Goal: Task Accomplishment & Management: Use online tool/utility

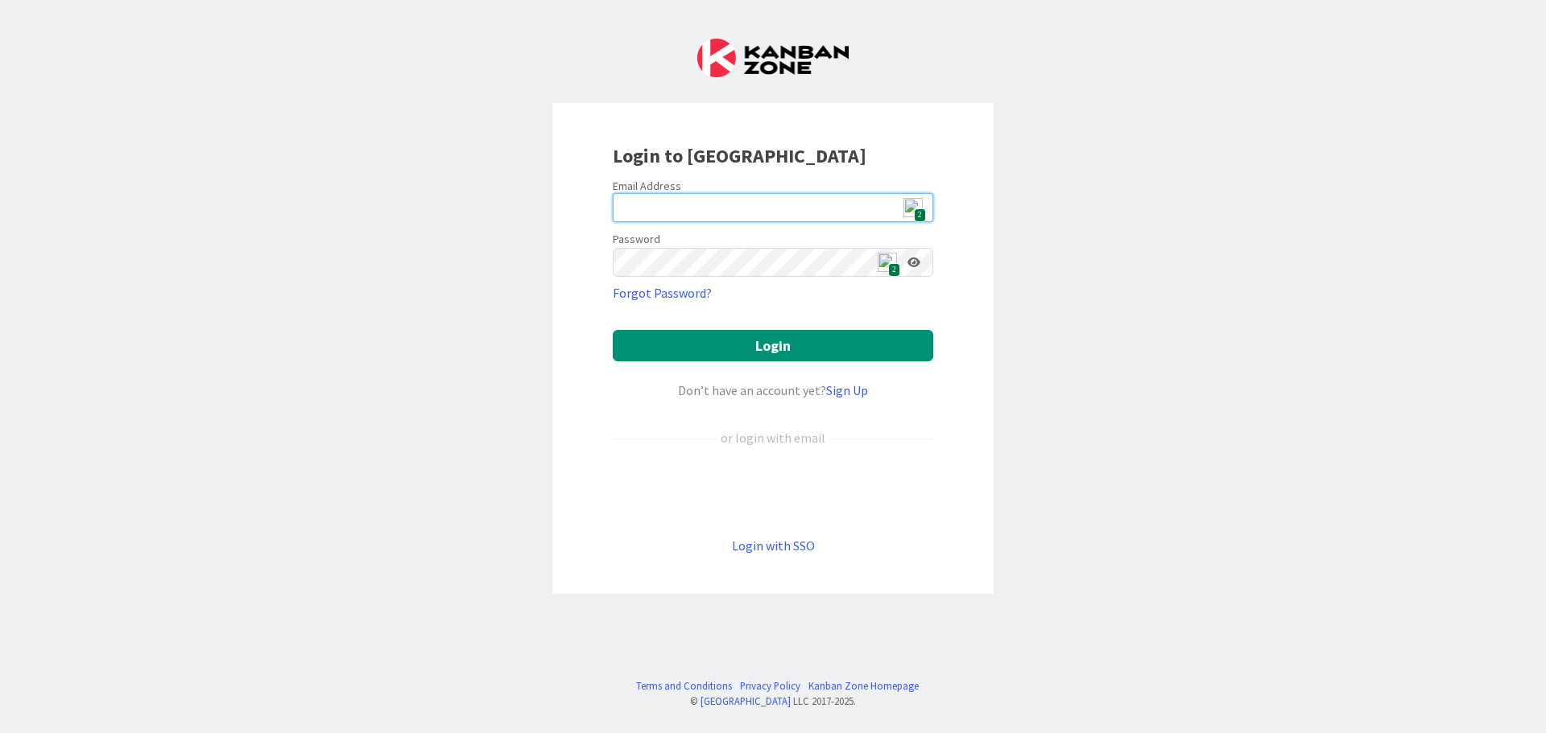
type input "[EMAIL_ADDRESS][DOMAIN_NAME]"
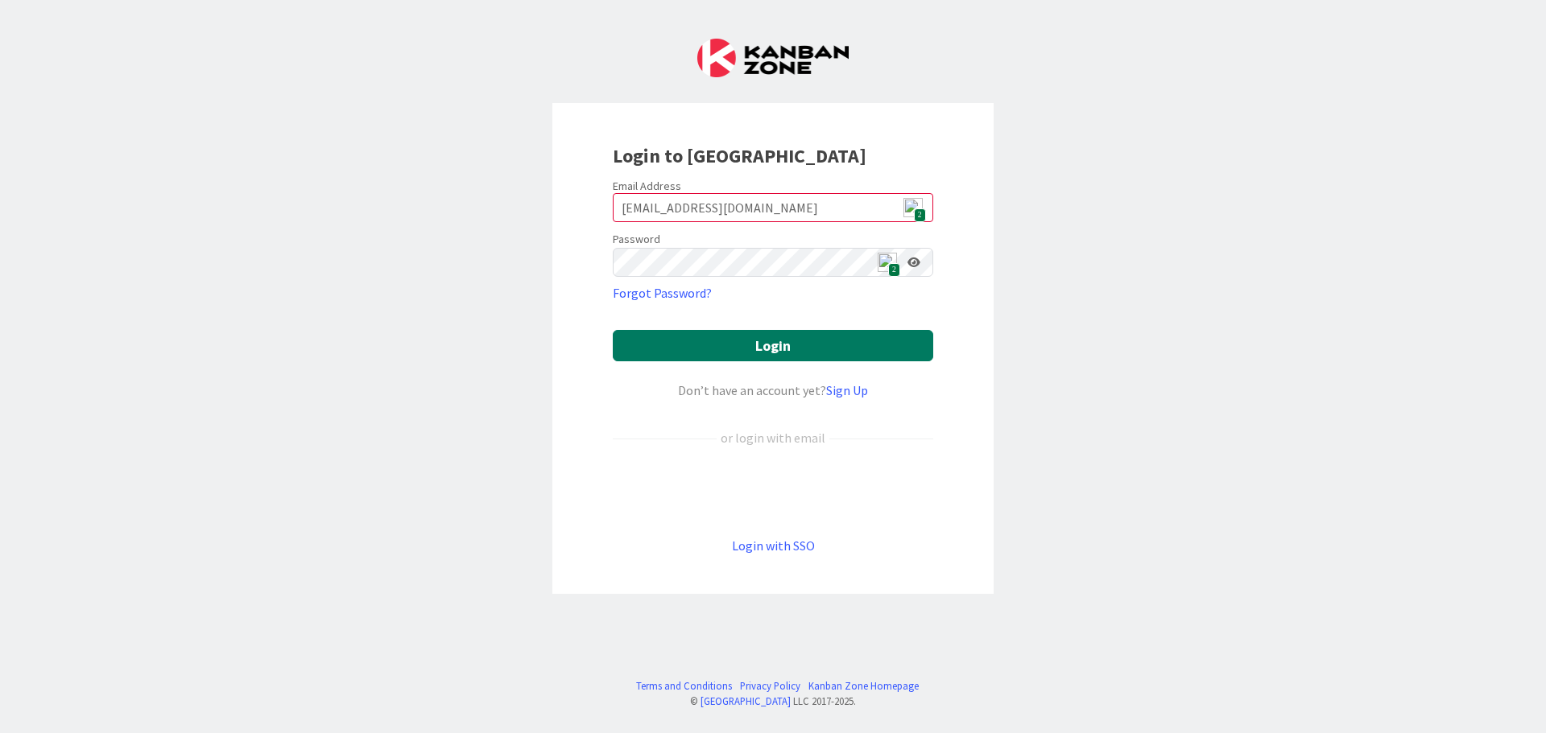
click at [801, 349] on button "Login" at bounding box center [773, 345] width 320 height 31
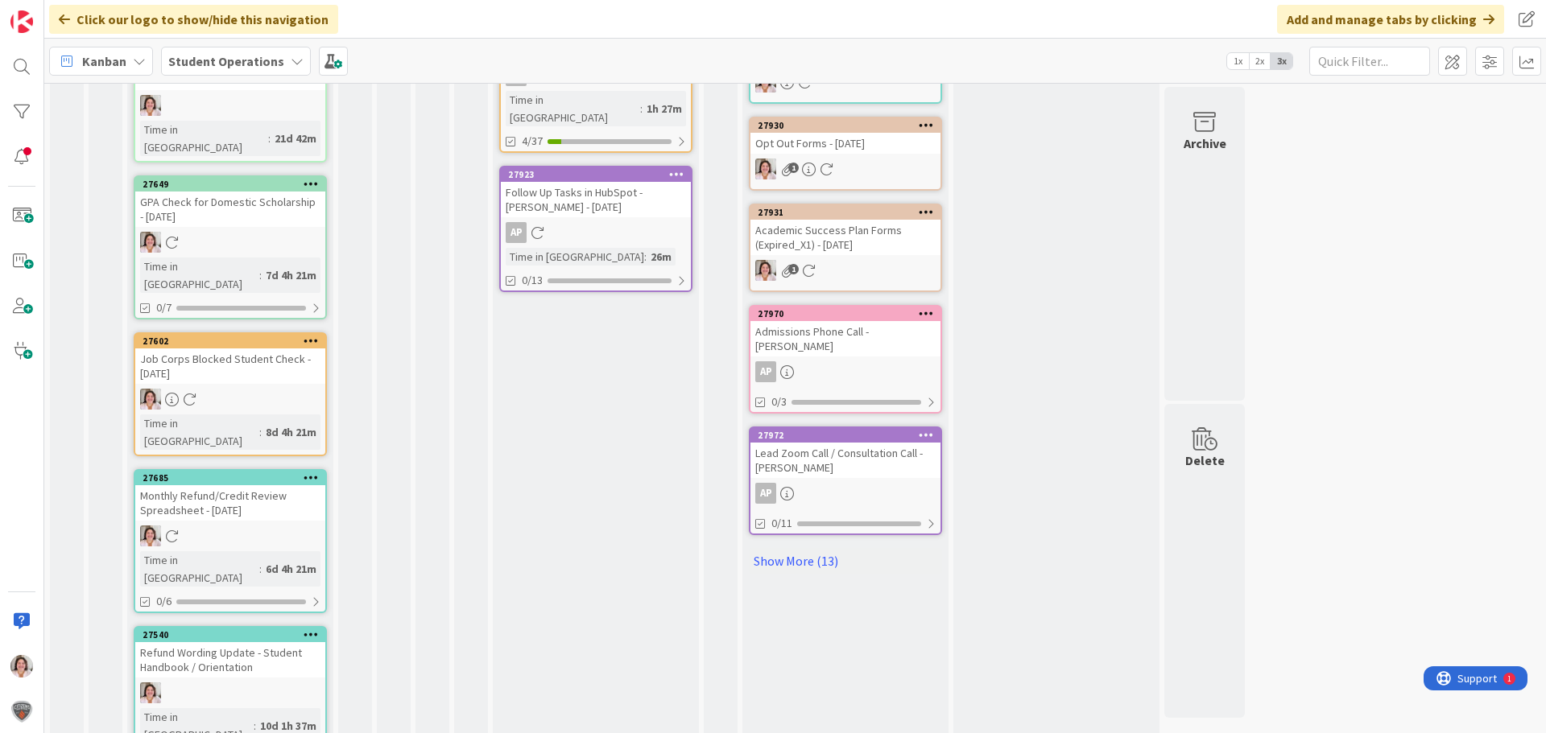
scroll to position [746, 0]
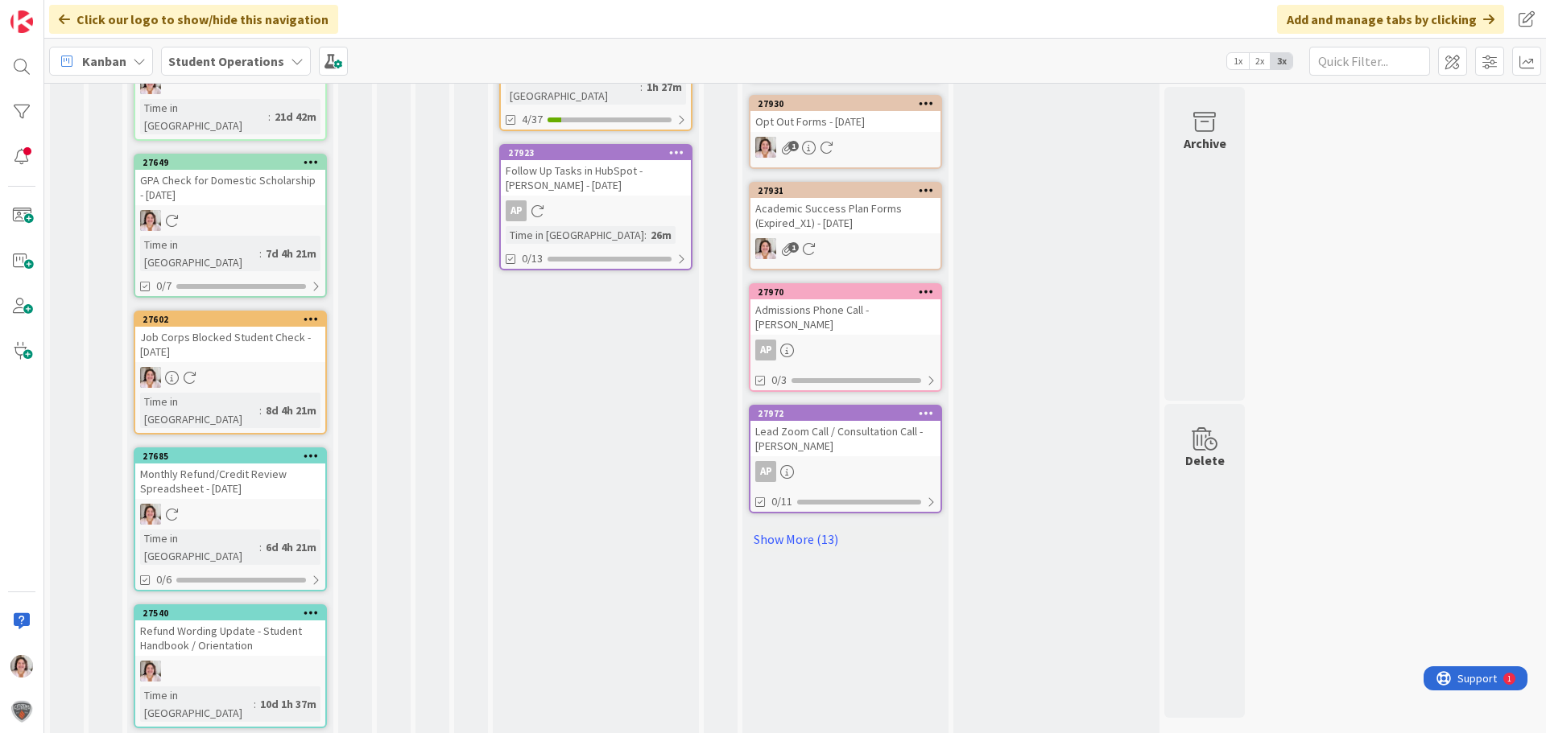
click at [250, 621] on div "Refund Wording Update - Student Handbook / Orientation" at bounding box center [230, 638] width 190 height 35
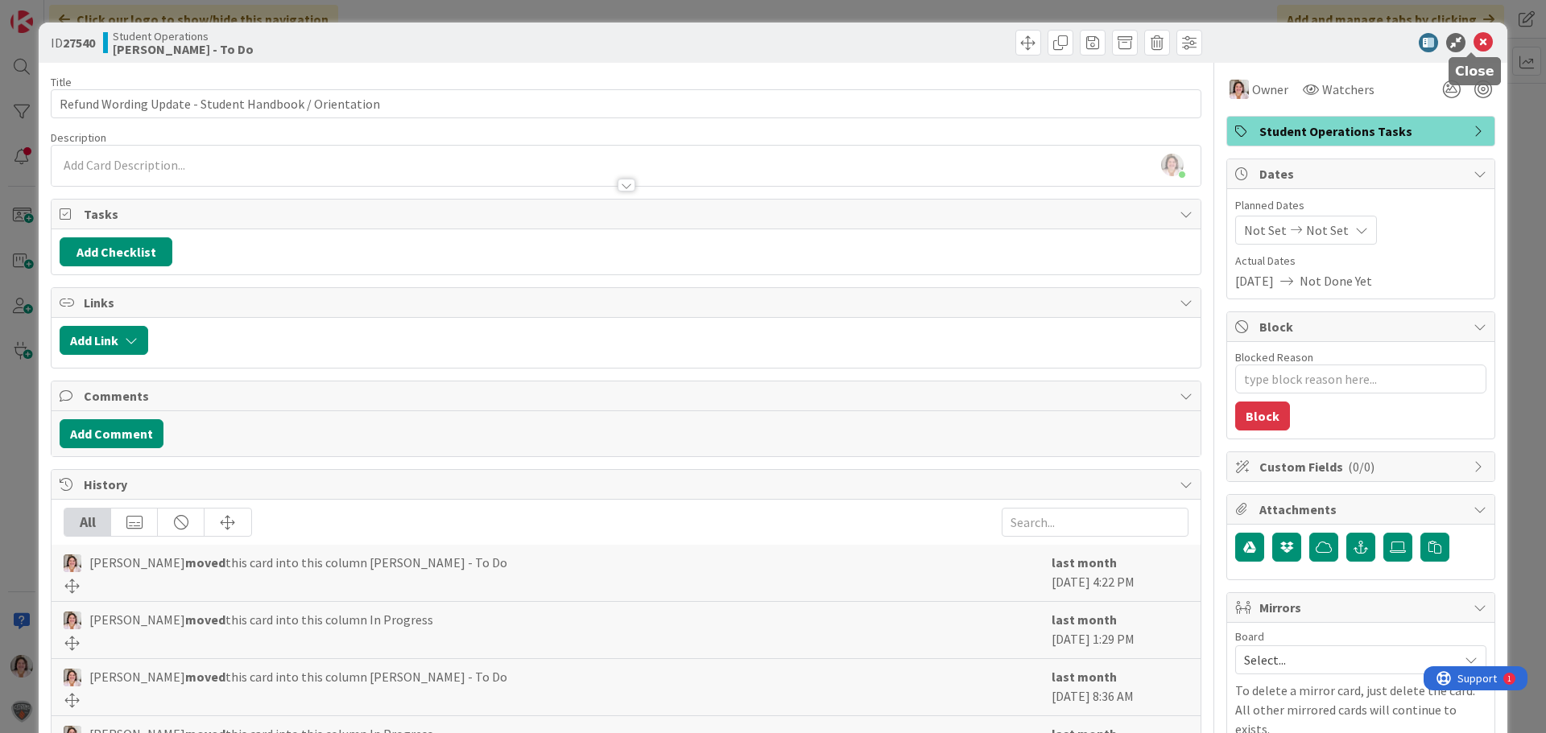
click at [1476, 41] on icon at bounding box center [1482, 42] width 19 height 19
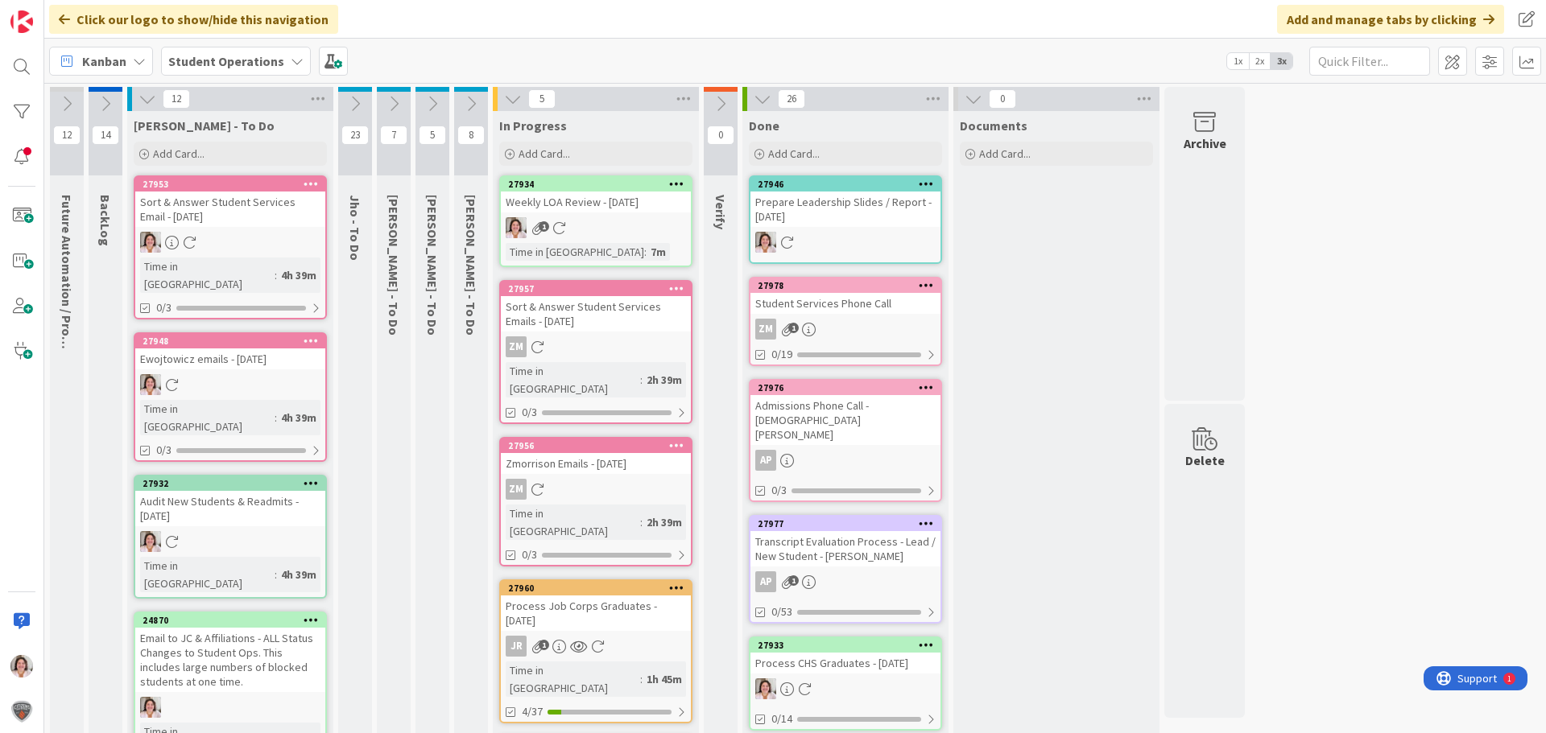
click at [867, 685] on link "27933 Process CHS Graduates - [DATE] 0/14" at bounding box center [845, 684] width 193 height 94
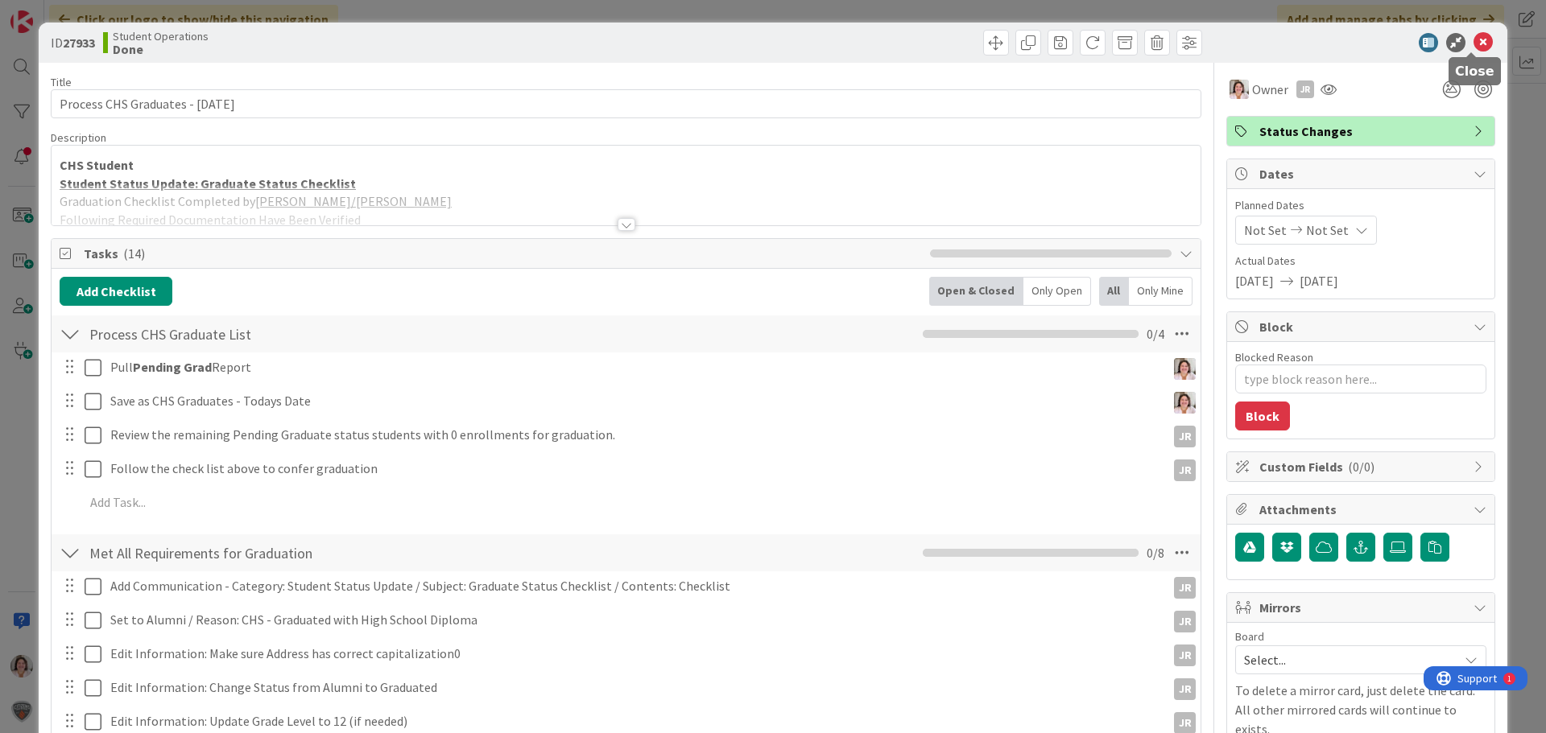
click at [1476, 45] on icon at bounding box center [1482, 42] width 19 height 19
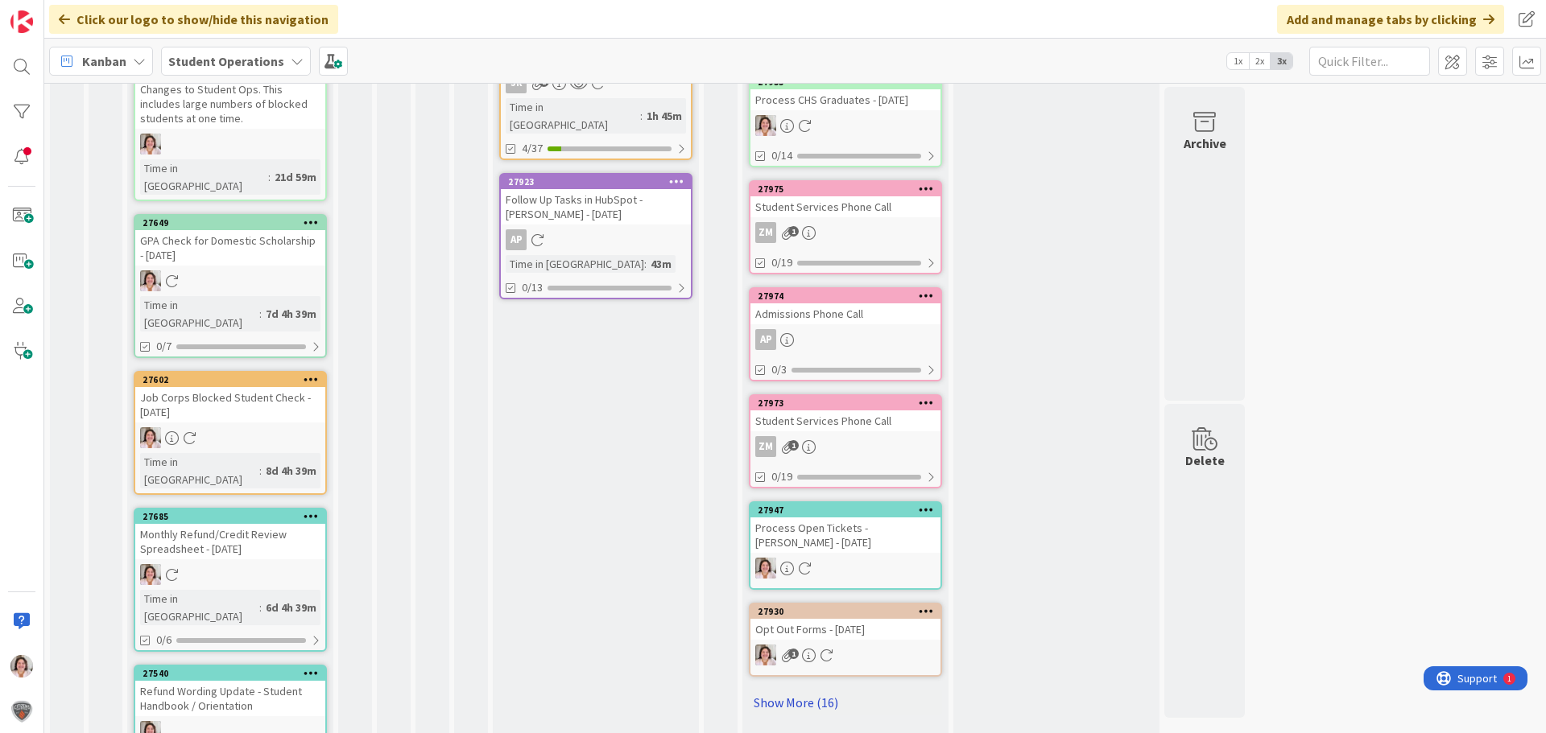
click at [807, 691] on link "Show More (16)" at bounding box center [845, 703] width 193 height 26
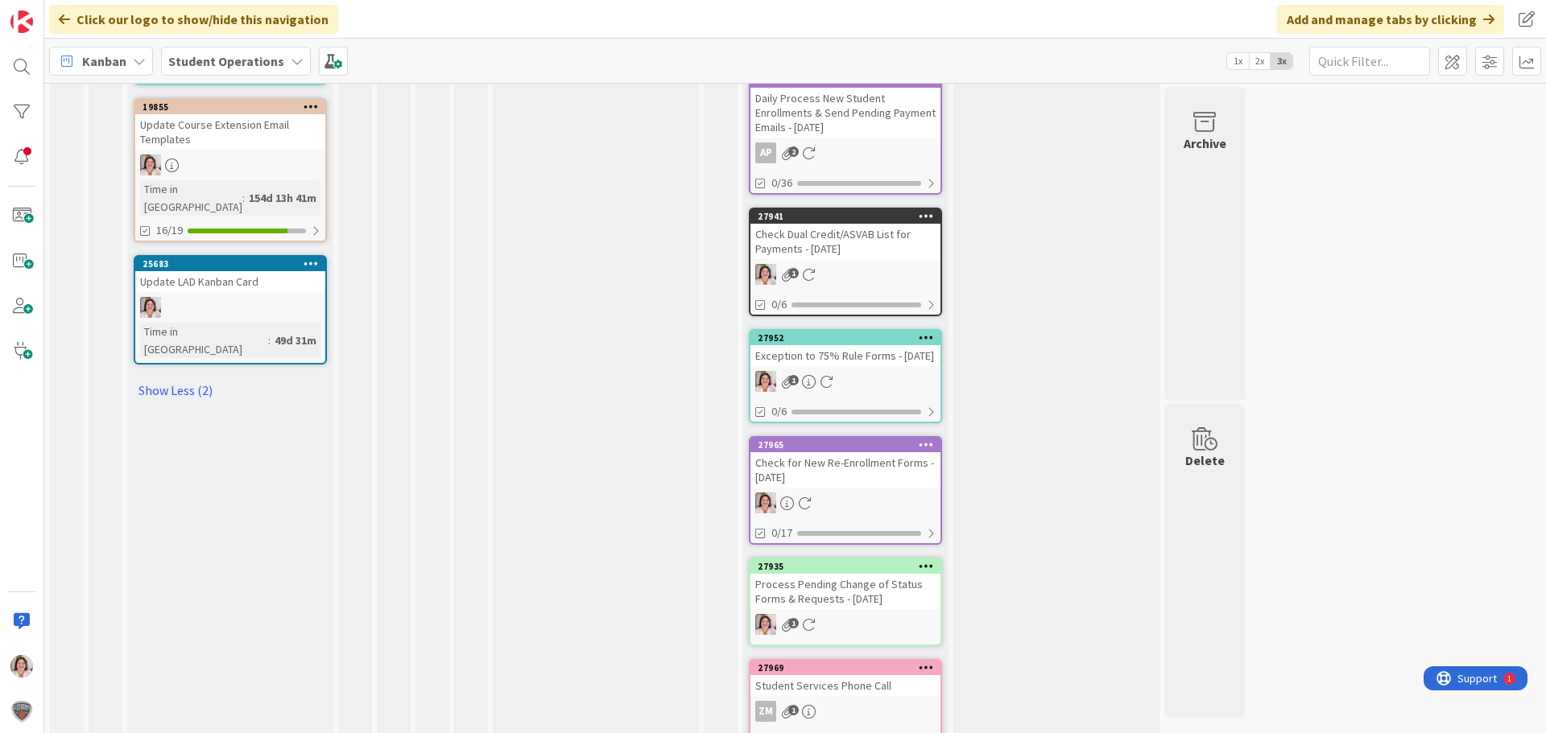
scroll to position [1530, 0]
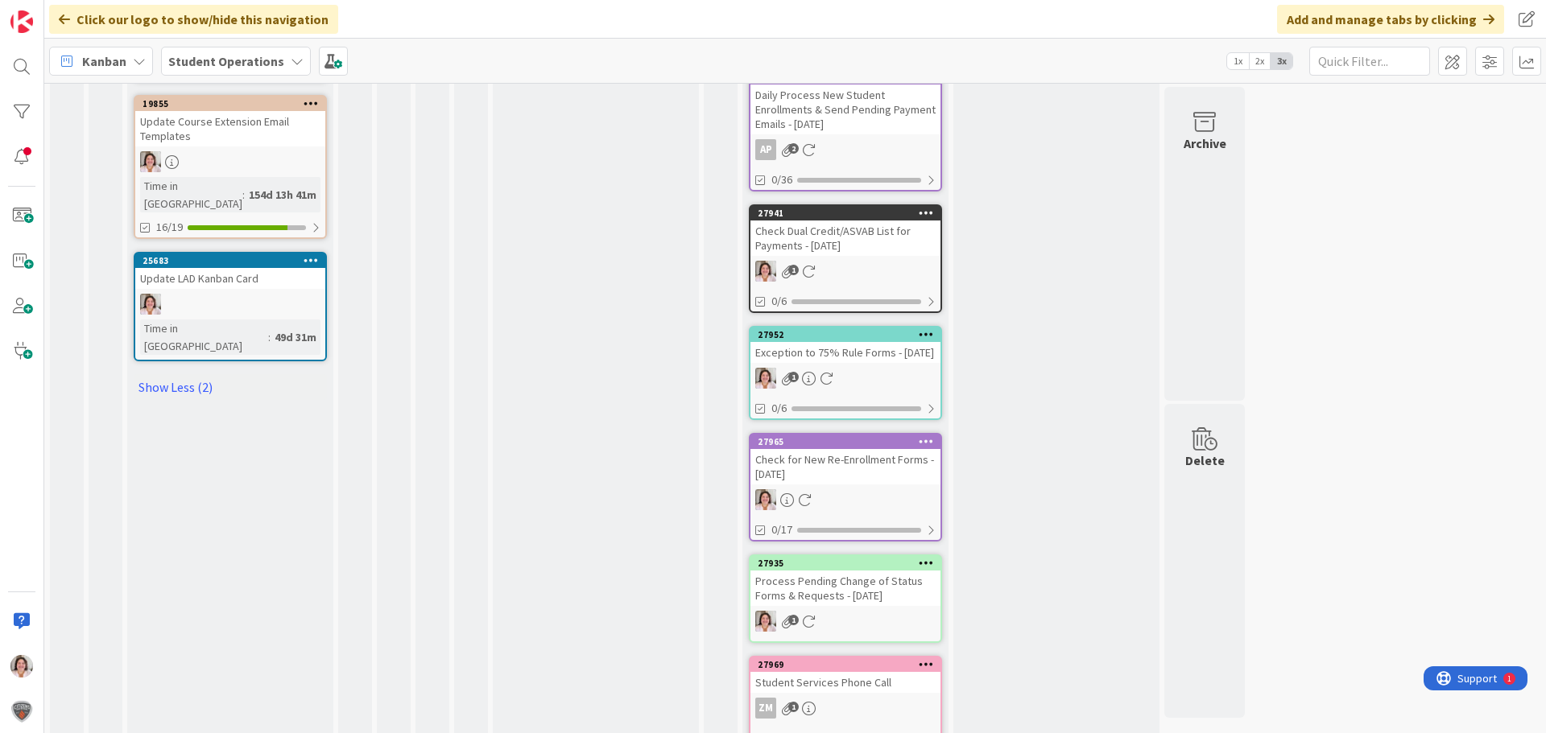
click at [862, 594] on link "27935 Process Pending Change of Status Forms & Requests - [DATE] 1" at bounding box center [845, 599] width 193 height 89
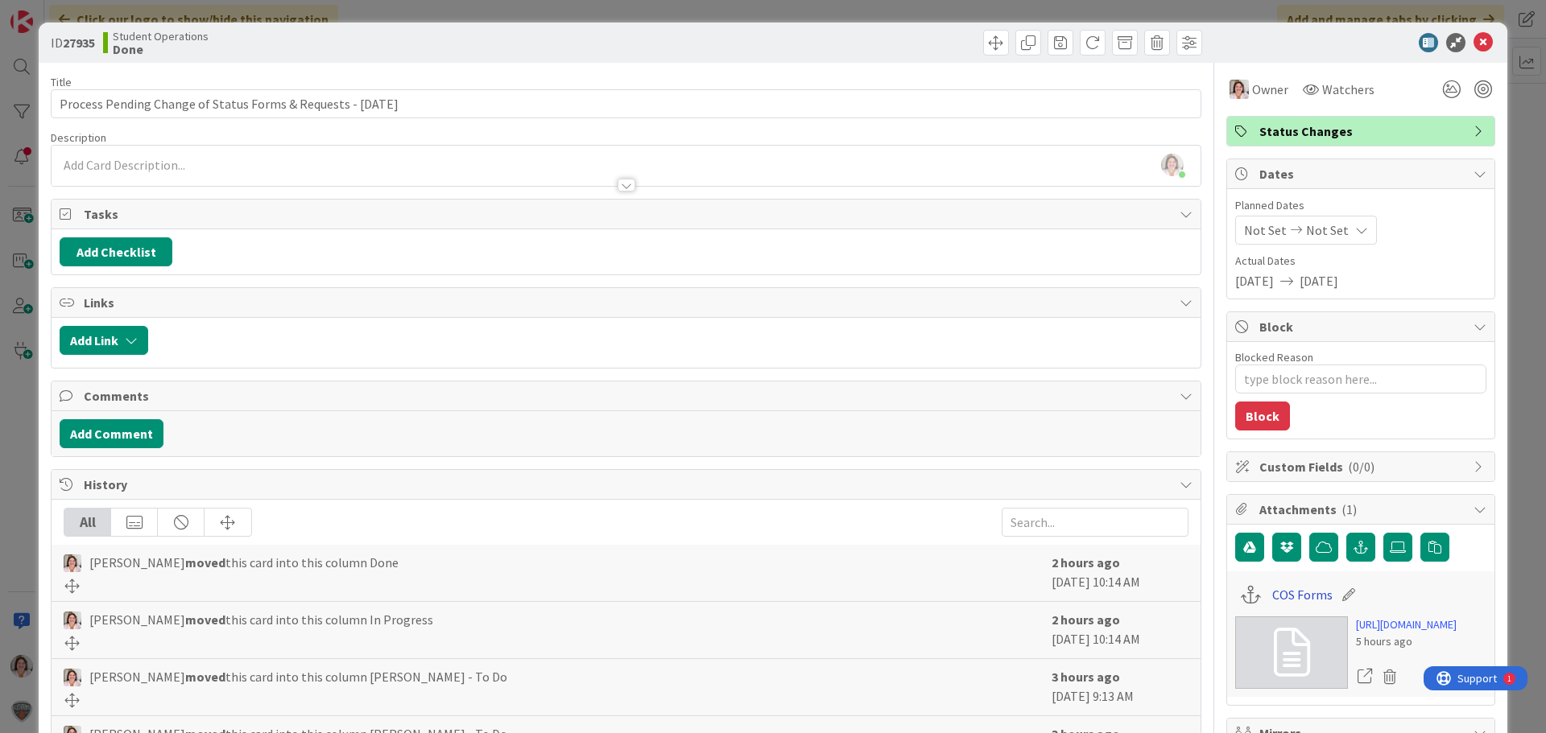
click at [1299, 594] on link "COS Forms" at bounding box center [1302, 594] width 60 height 19
click at [1481, 43] on div at bounding box center [1352, 42] width 285 height 19
click at [1473, 42] on icon at bounding box center [1482, 42] width 19 height 19
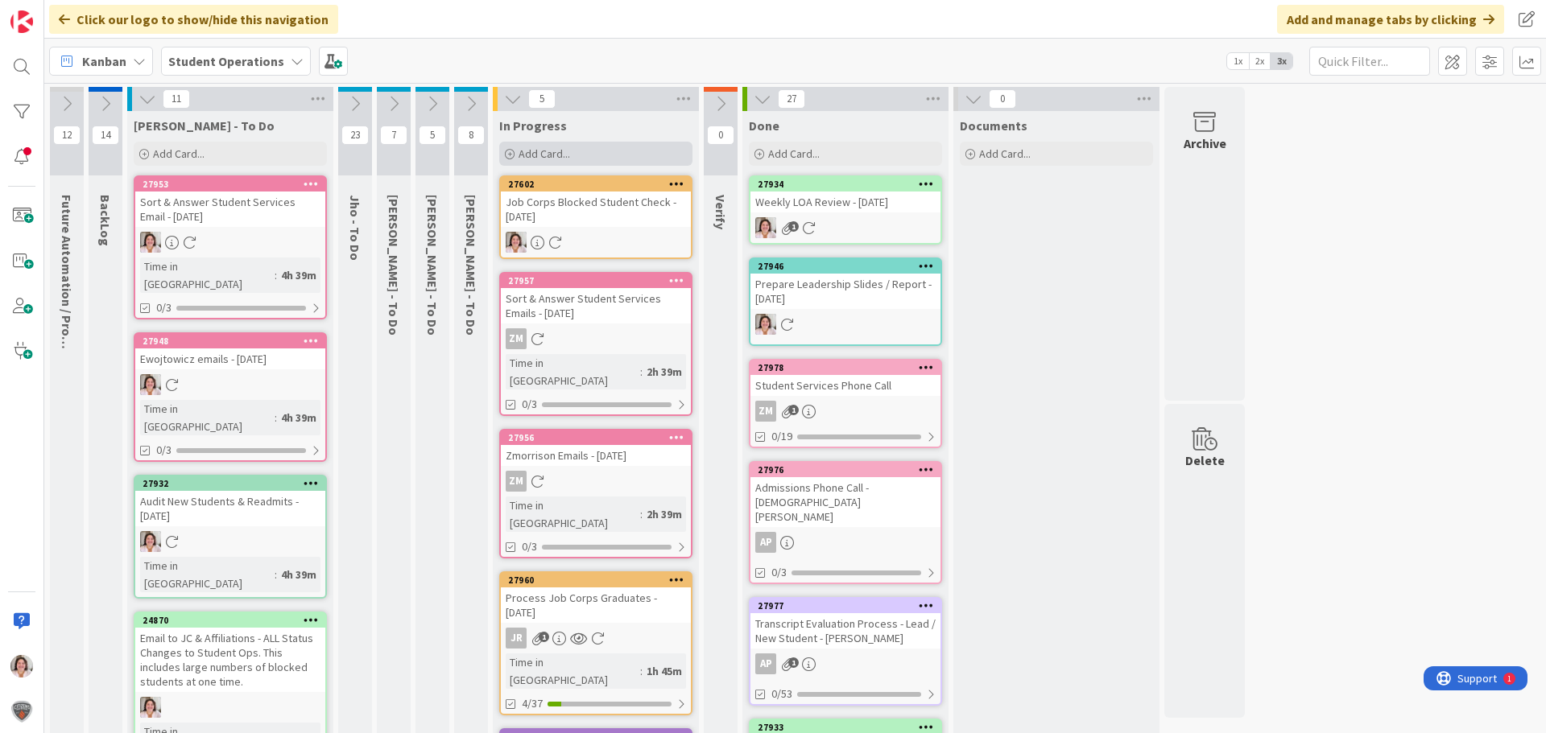
click at [605, 155] on div "Add Card..." at bounding box center [595, 154] width 193 height 24
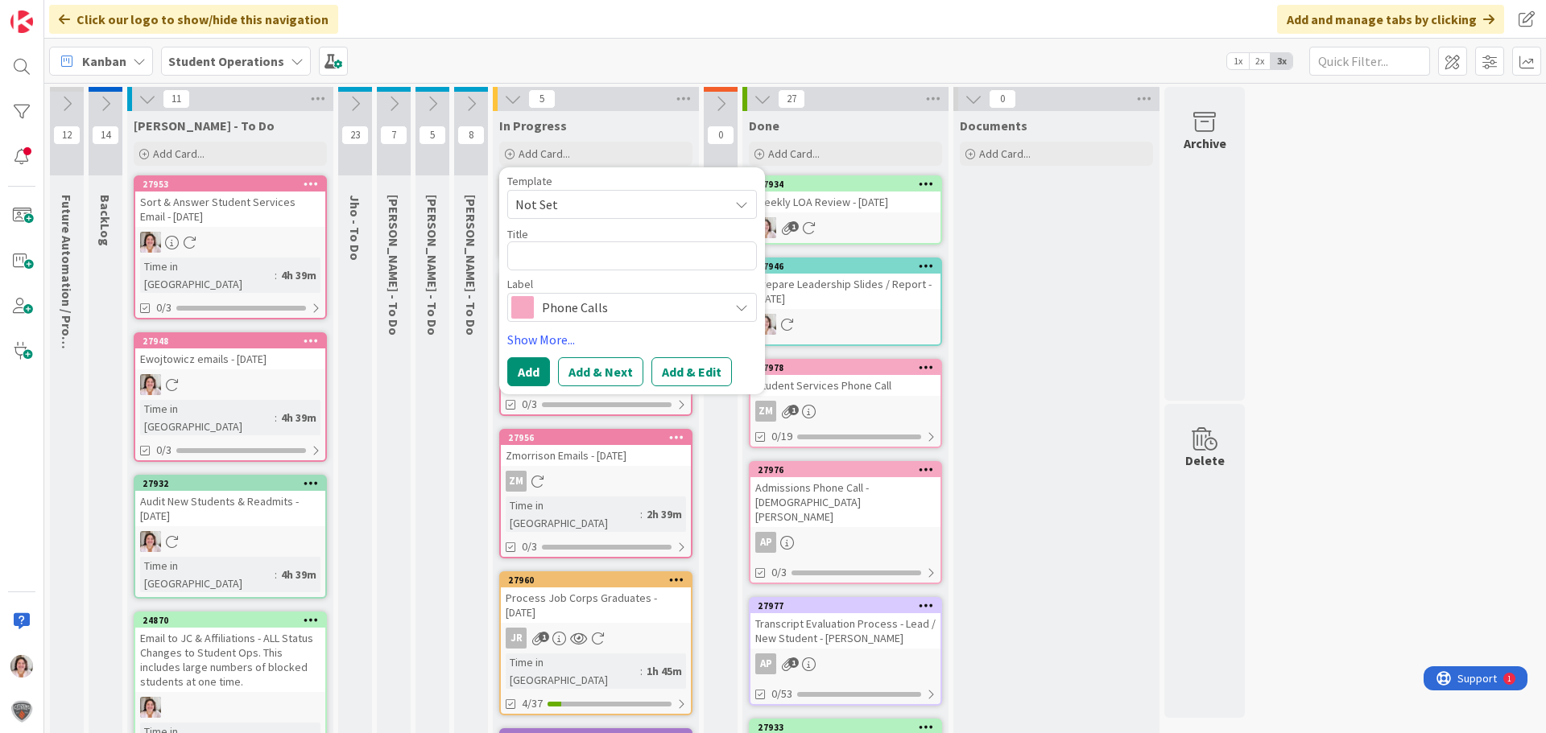
click at [574, 308] on span "Phone Calls" at bounding box center [631, 307] width 179 height 23
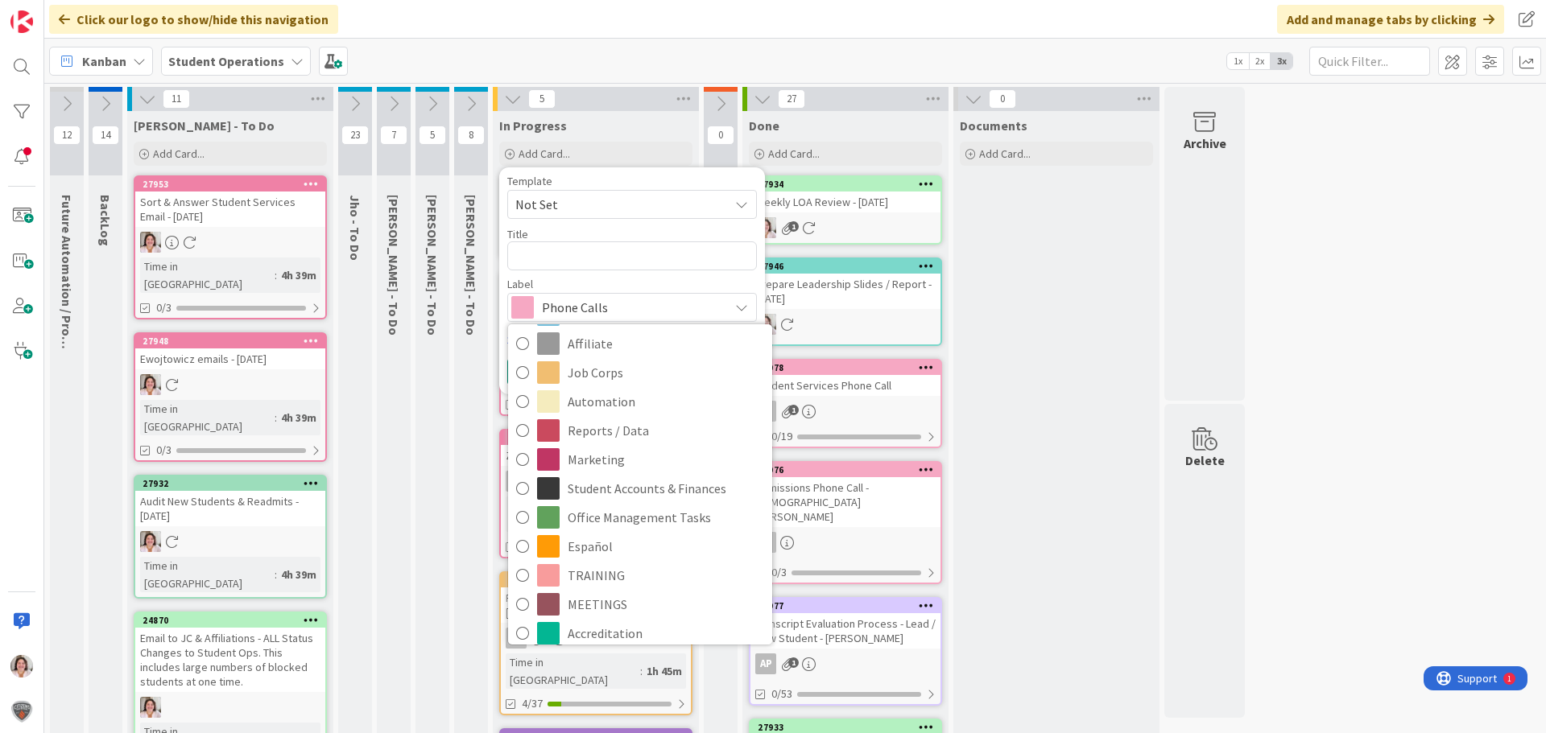
scroll to position [321, 0]
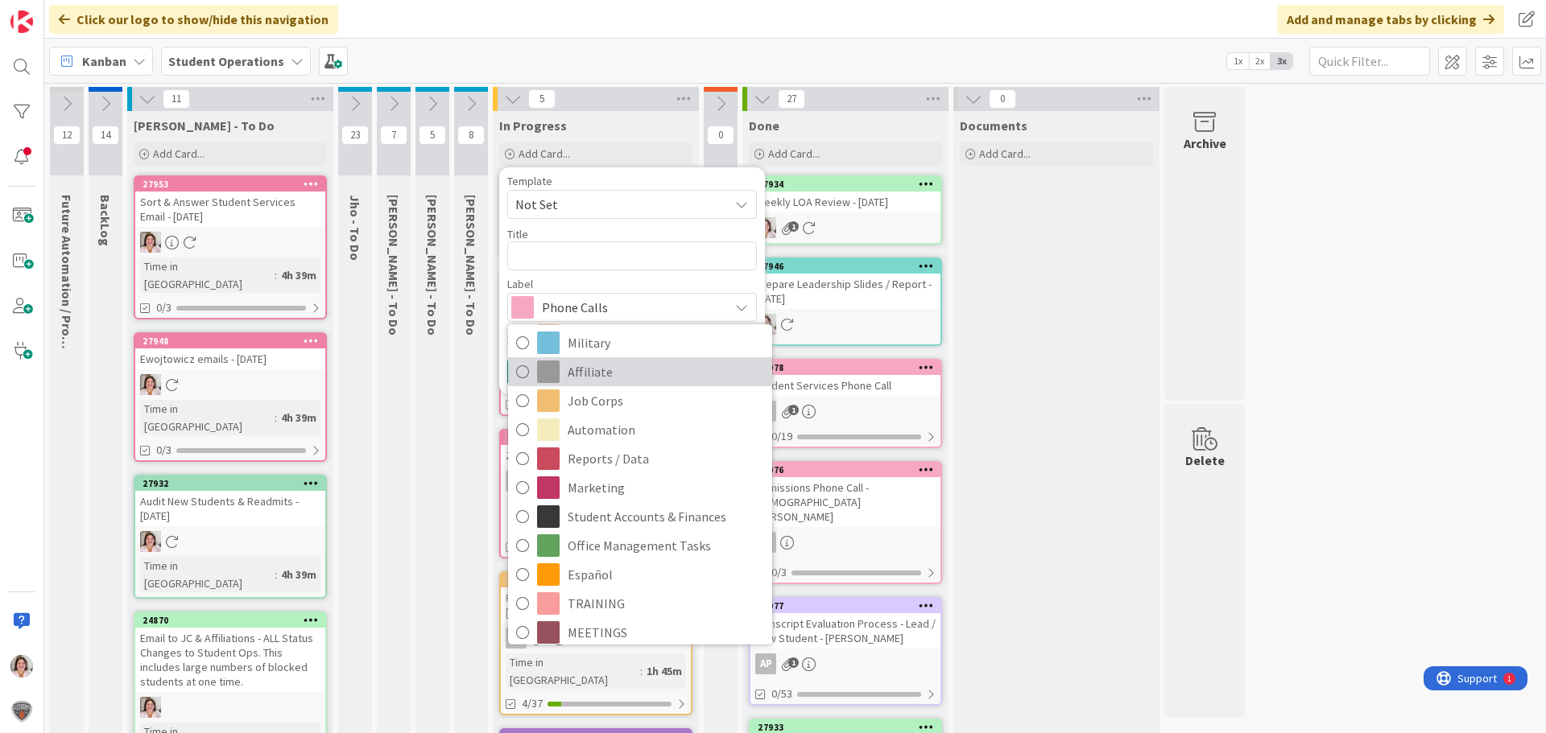
click at [609, 368] on span "Affiliate" at bounding box center [666, 372] width 196 height 24
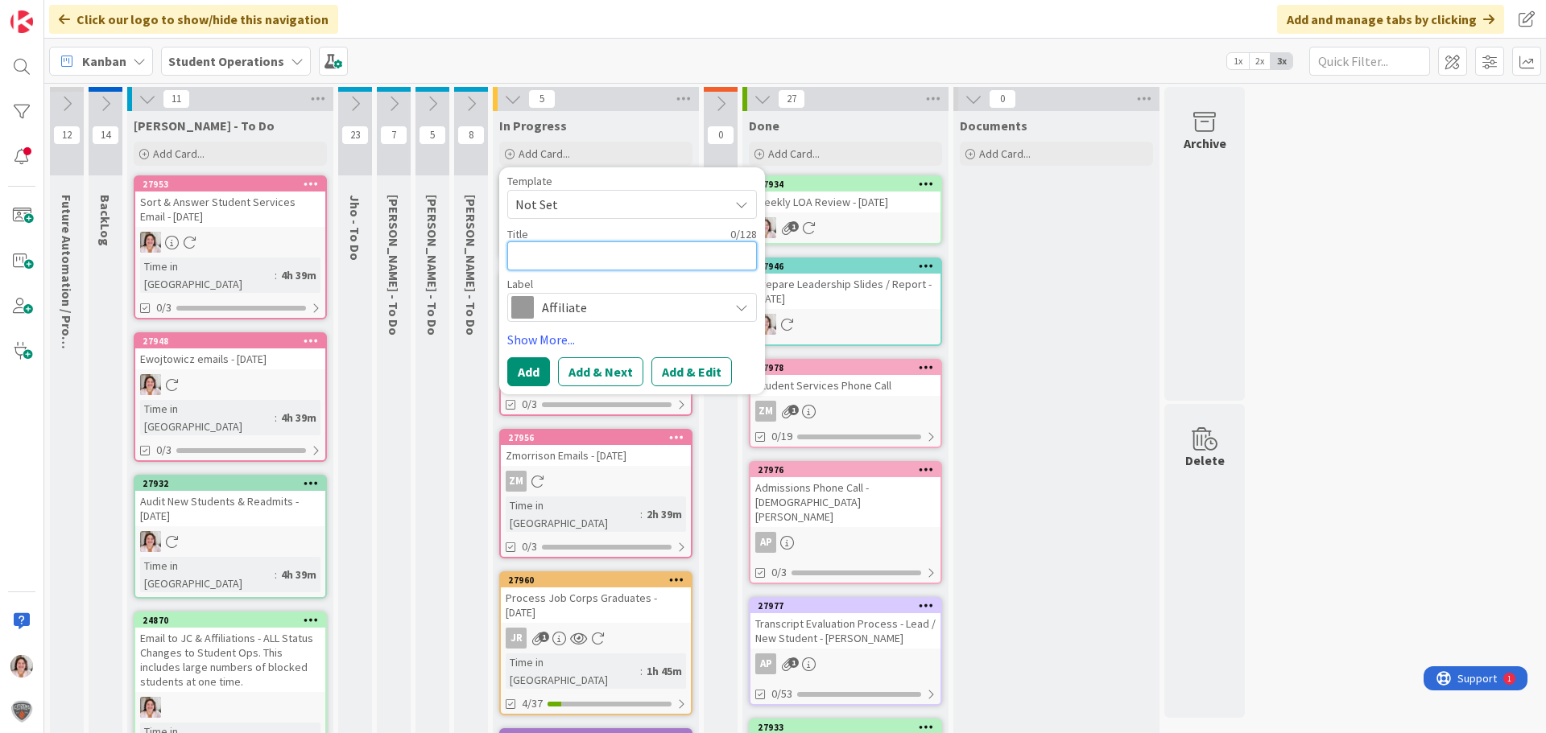
click at [568, 254] on textarea at bounding box center [632, 256] width 250 height 29
type textarea "x"
type textarea "A"
type textarea "x"
type textarea "Af"
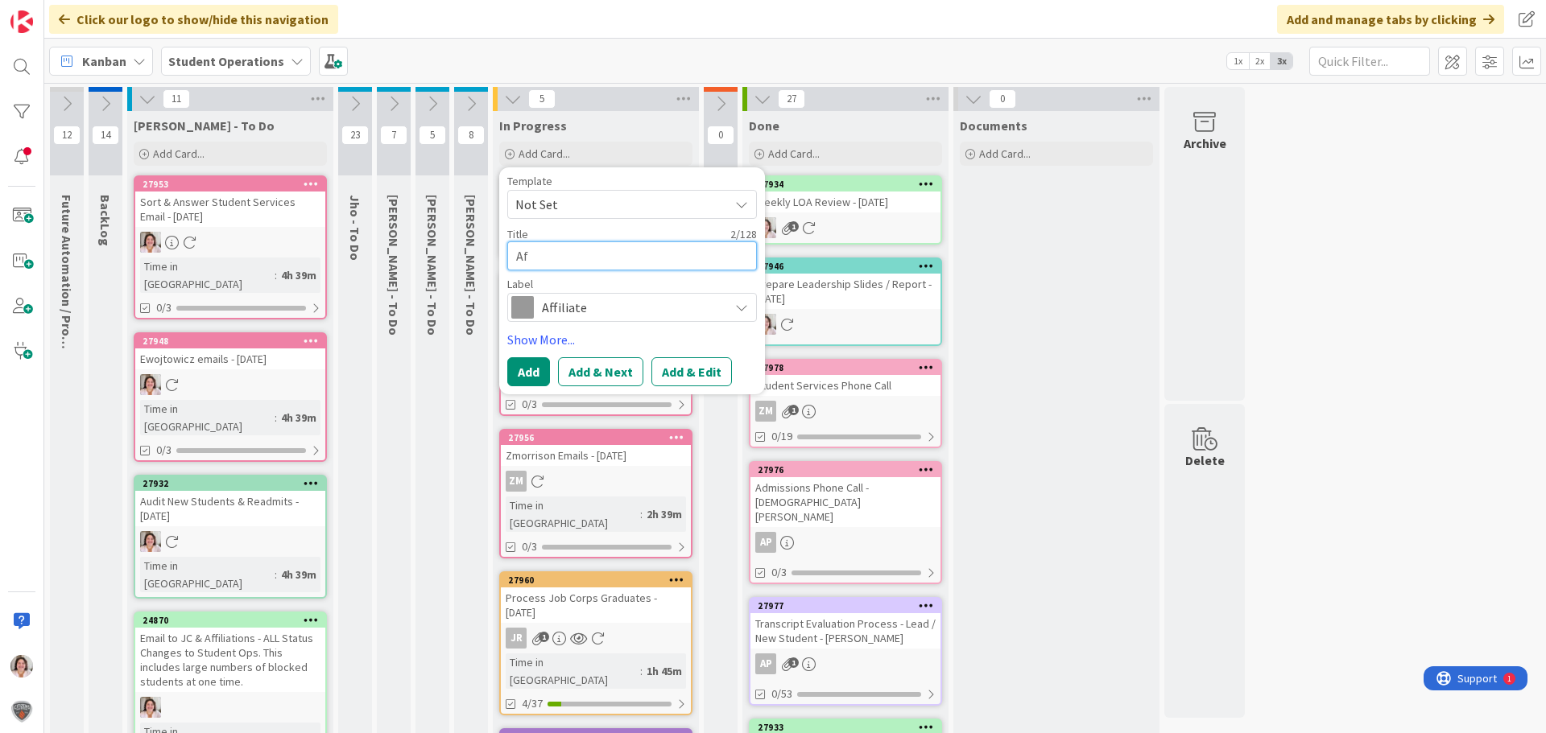
type textarea "x"
type textarea "Aff"
type textarea "x"
type textarea "Affu"
type textarea "x"
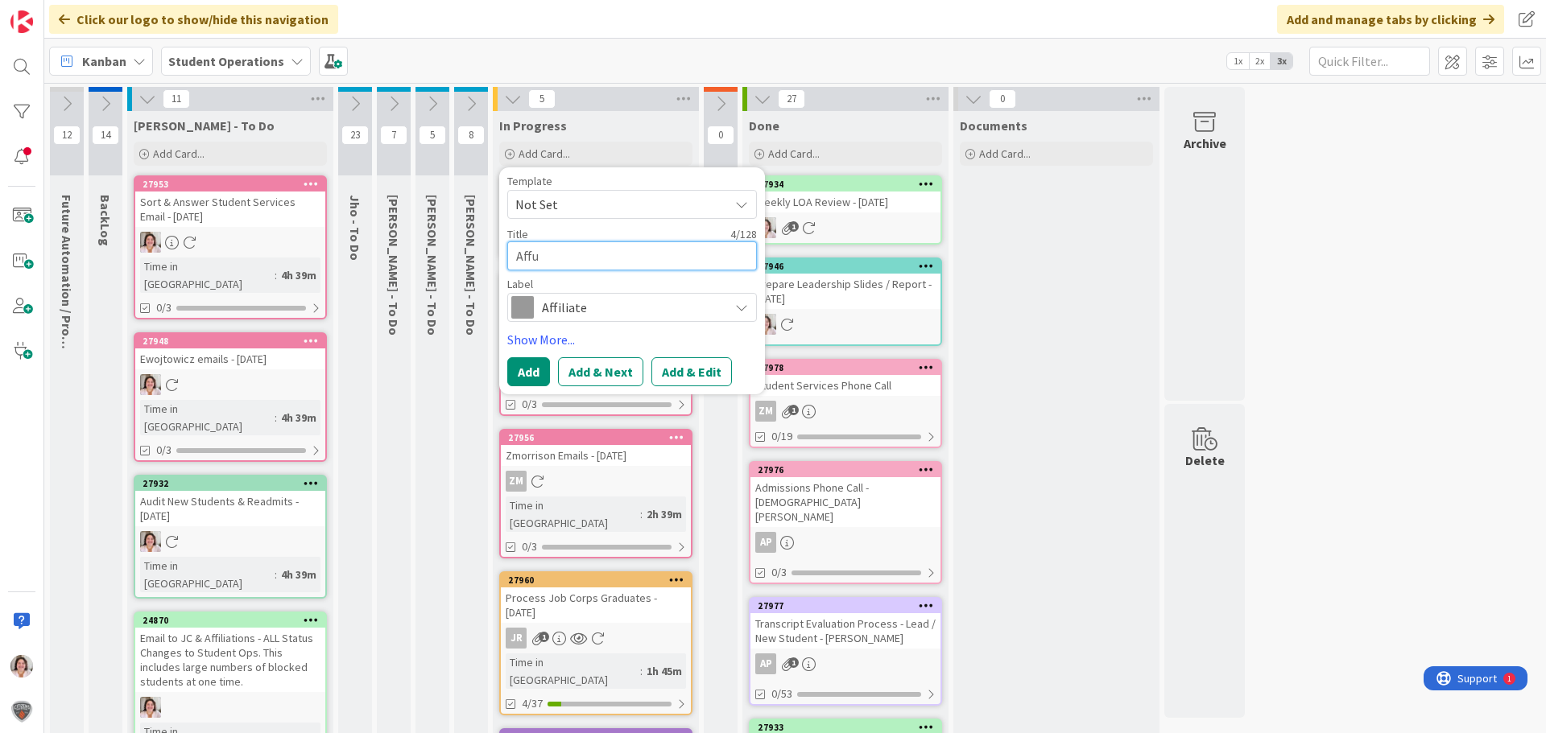
type textarea "Aff"
type textarea "x"
type textarea "Affi"
type textarea "x"
type textarea "Affil"
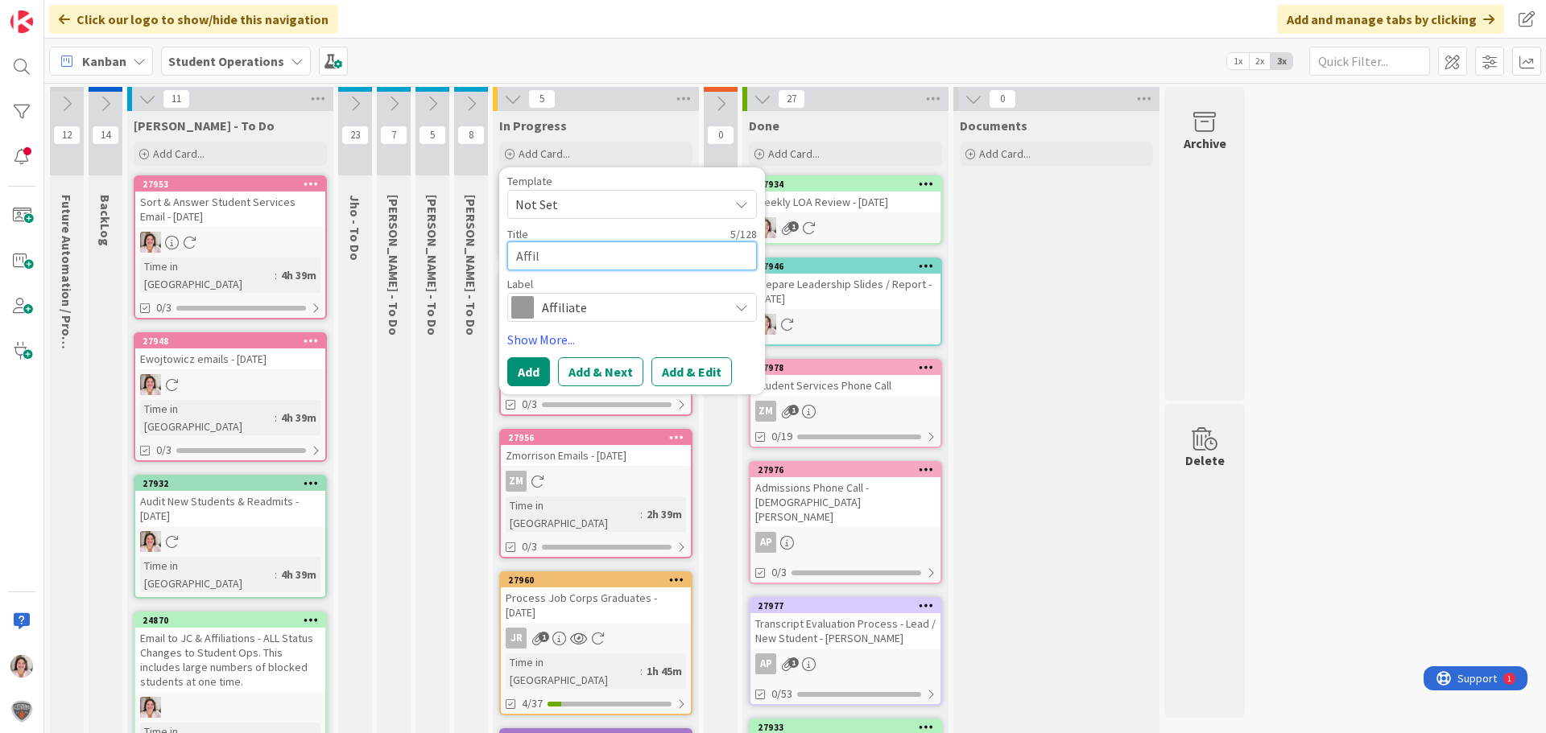
type textarea "x"
type textarea "Affili"
type textarea "x"
type textarea "Affilia"
type textarea "x"
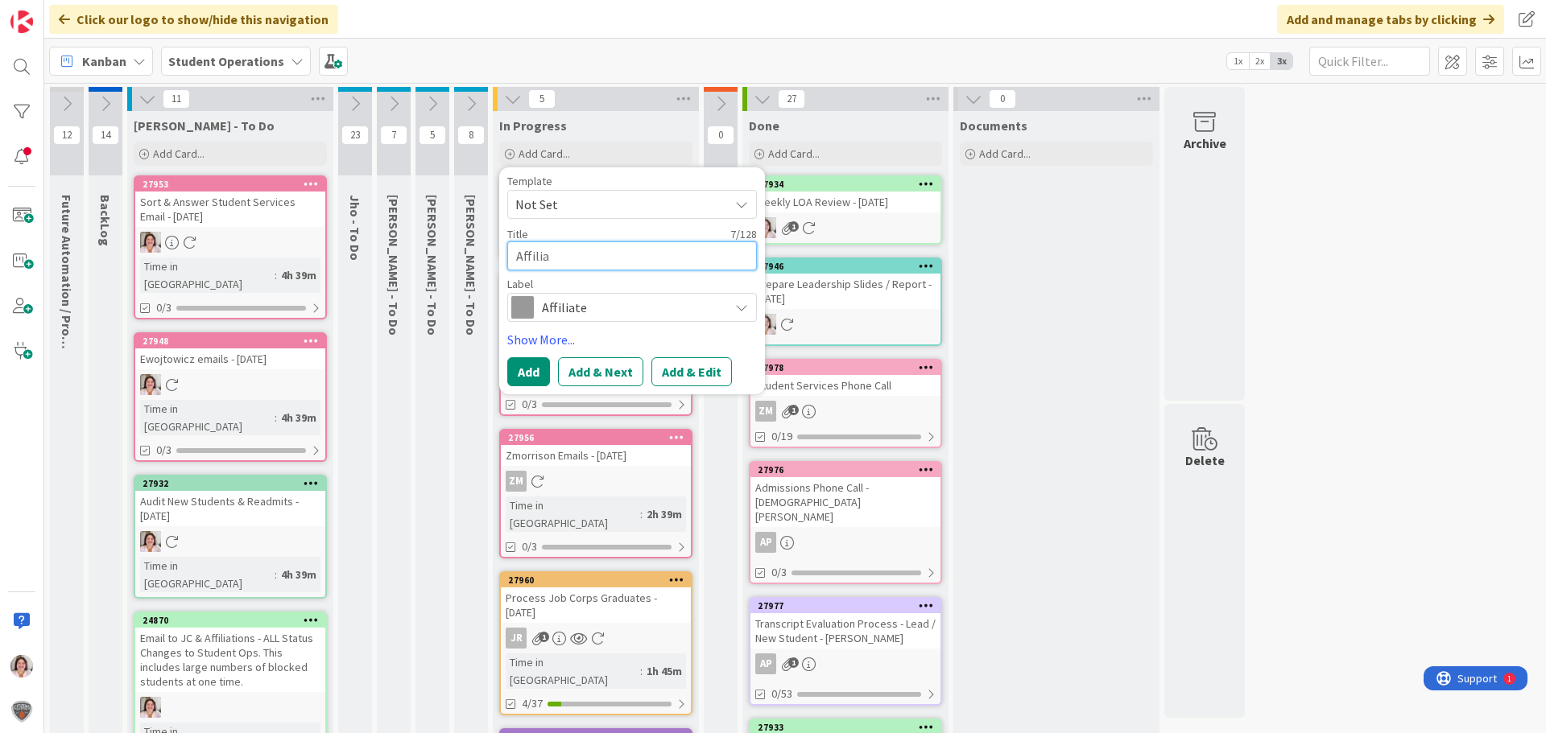
type textarea "Affiliat"
type textarea "x"
type textarea "Affiliate"
type textarea "x"
type textarea "Affiliate"
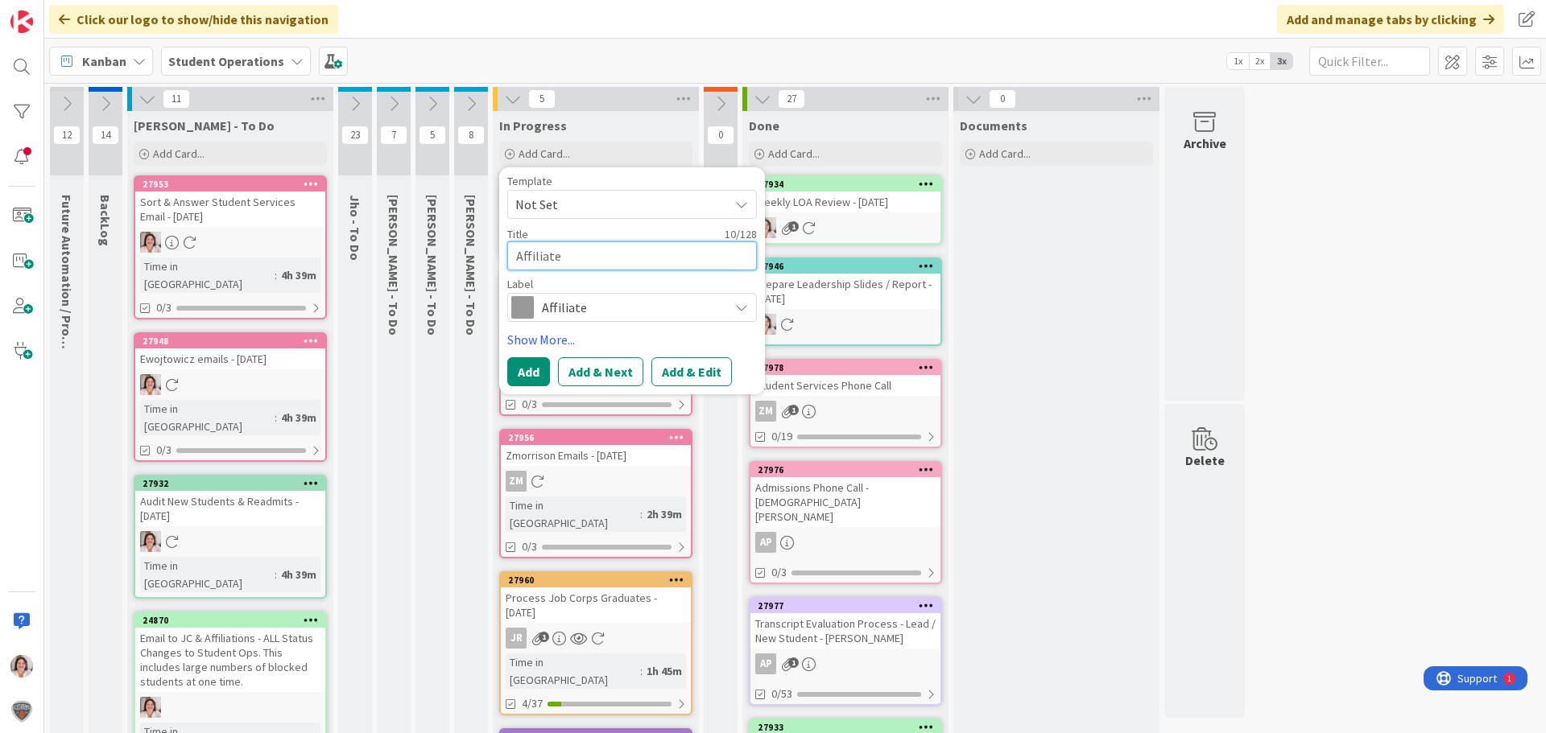
type textarea "x"
type textarea "Affiliate B"
type textarea "x"
type textarea "Affiliate Bl"
type textarea "x"
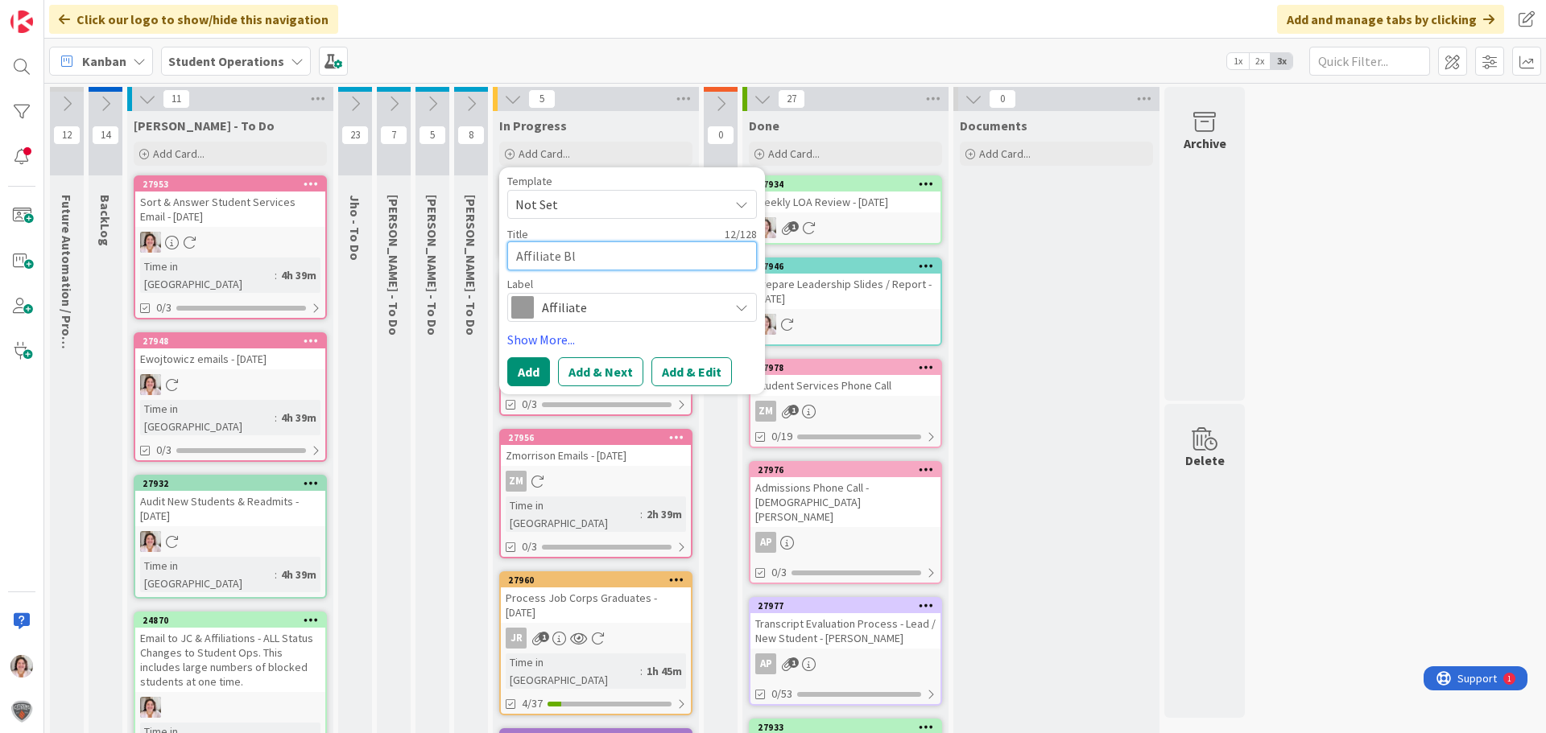
type textarea "Affiliate Blo"
type textarea "x"
type textarea "Affiliate Bl"
type textarea "x"
type textarea "Affiliate B"
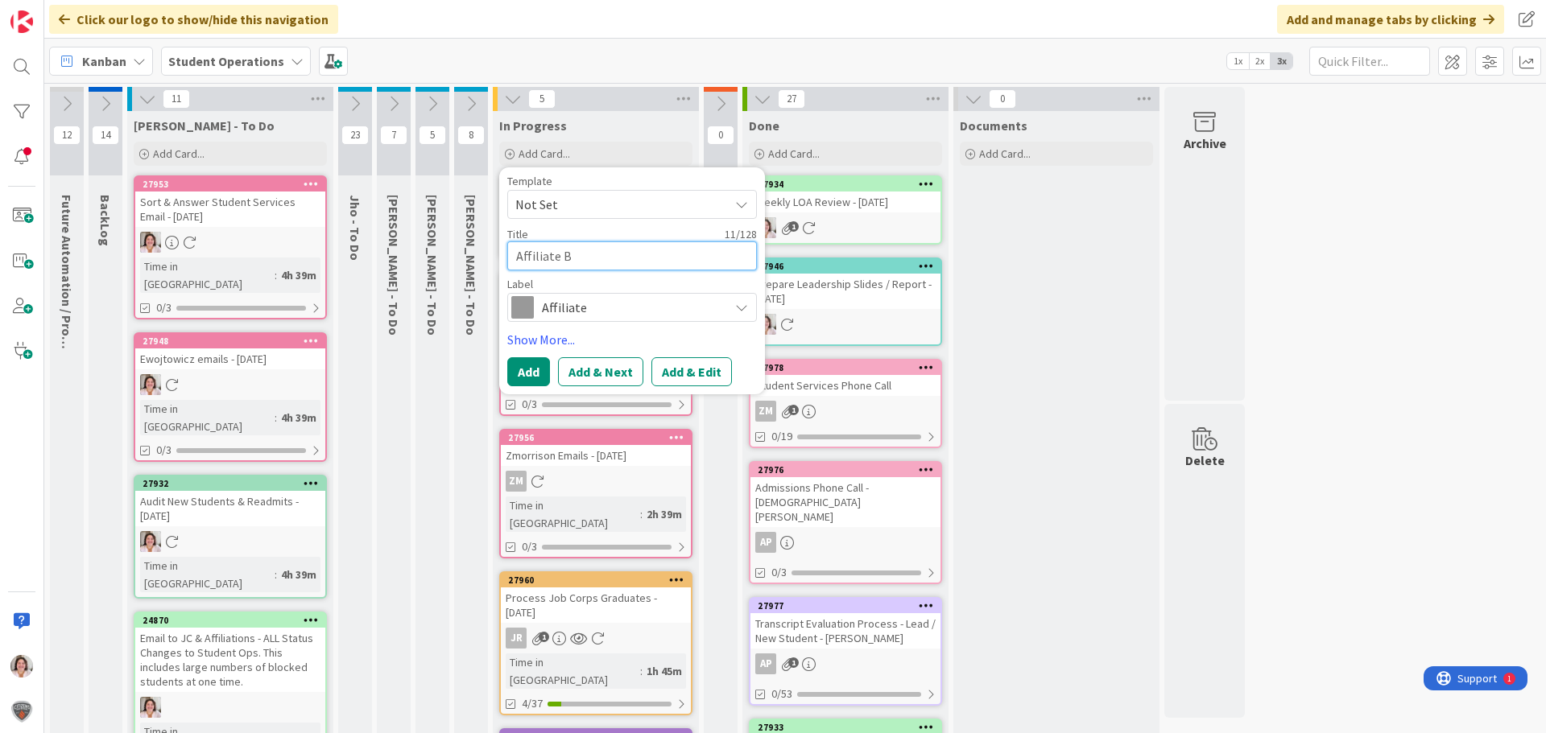
type textarea "x"
type textarea "Affiliate Bl"
type textarea "x"
type textarea "Affiliate Blo"
type textarea "x"
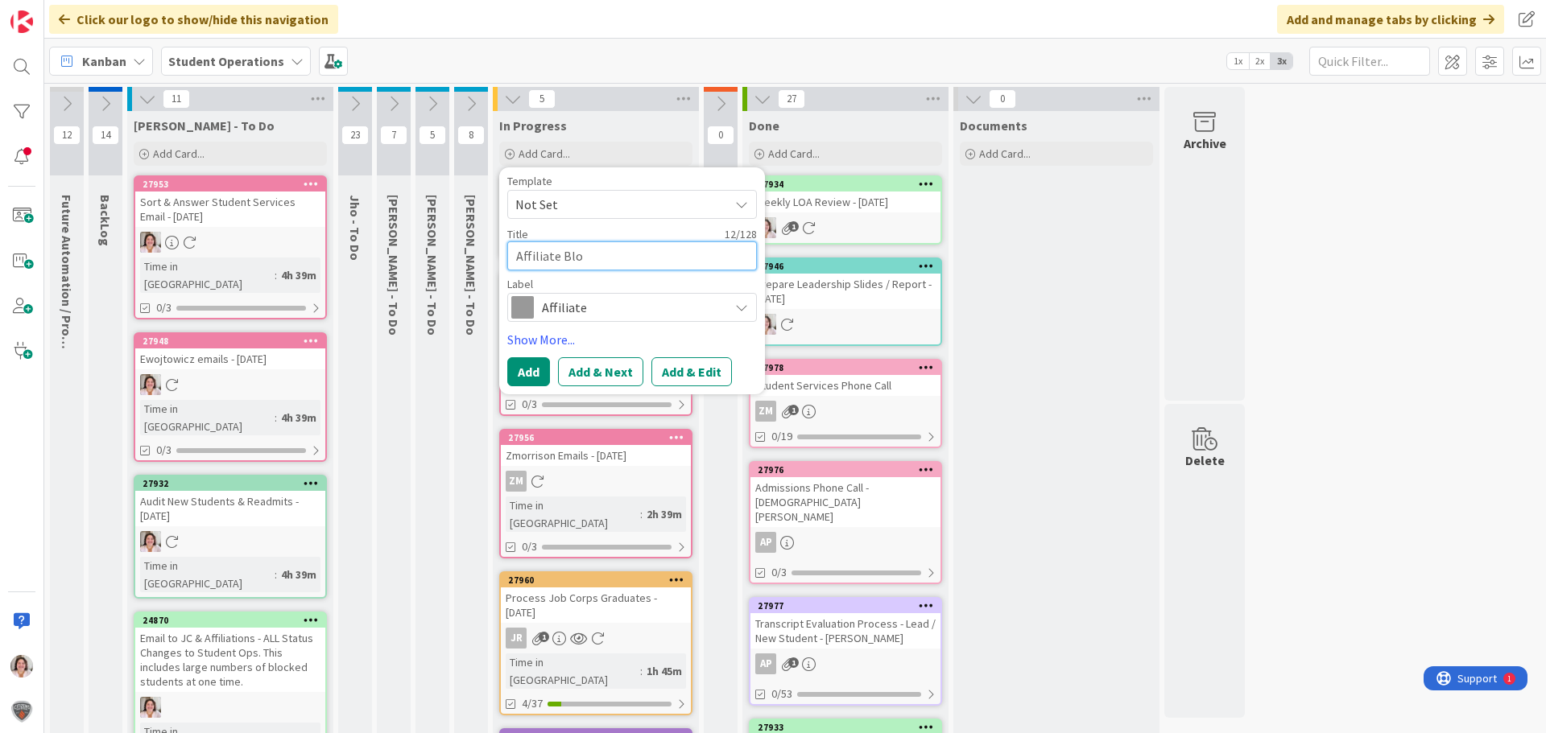
type textarea "Affiliate Bloc"
type textarea "x"
type textarea "Affiliate Block"
type textarea "x"
type textarea "Affiliate Blocke"
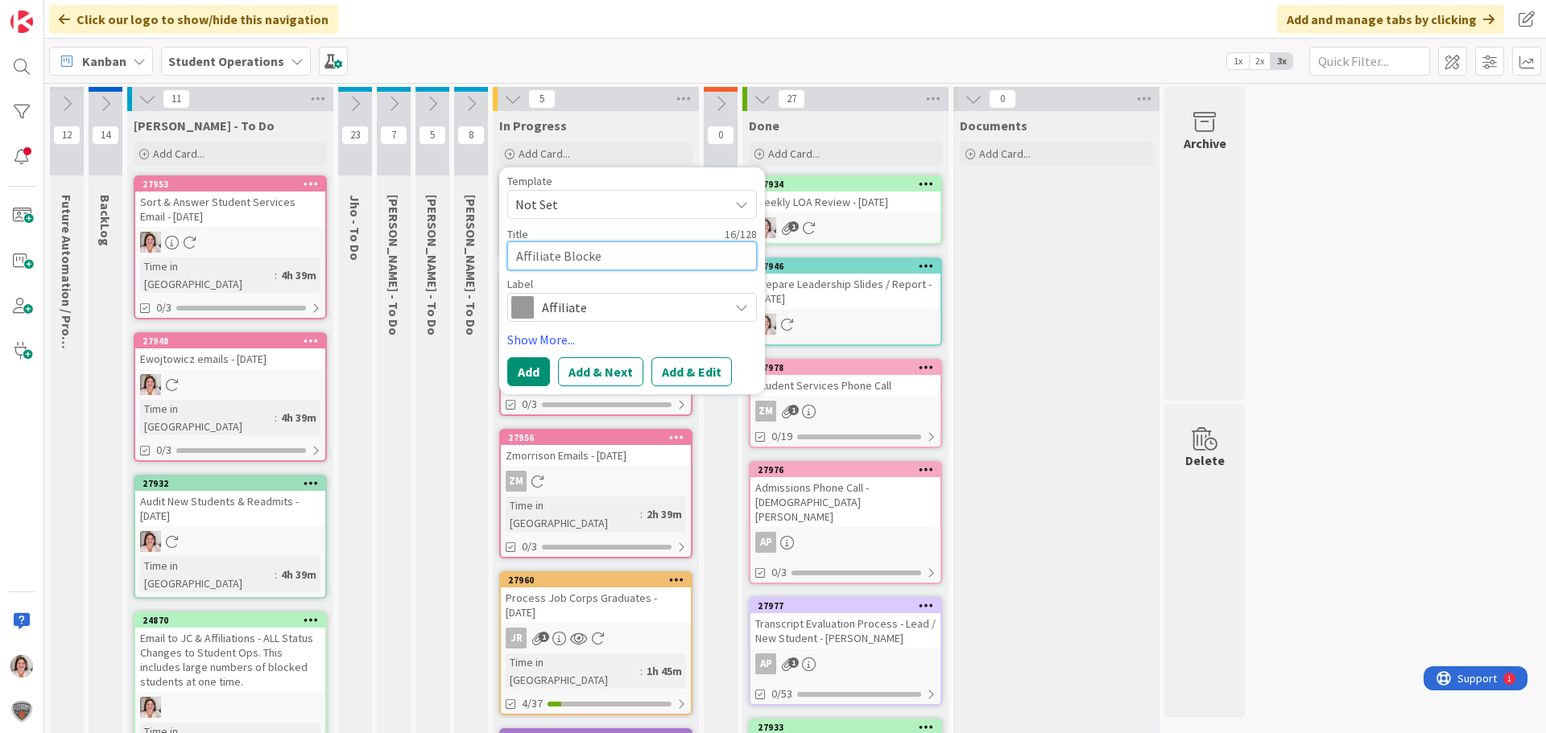
type textarea "x"
type textarea "Affiliate Blocked"
type textarea "x"
type textarea "Affiliate Blocked"
type textarea "x"
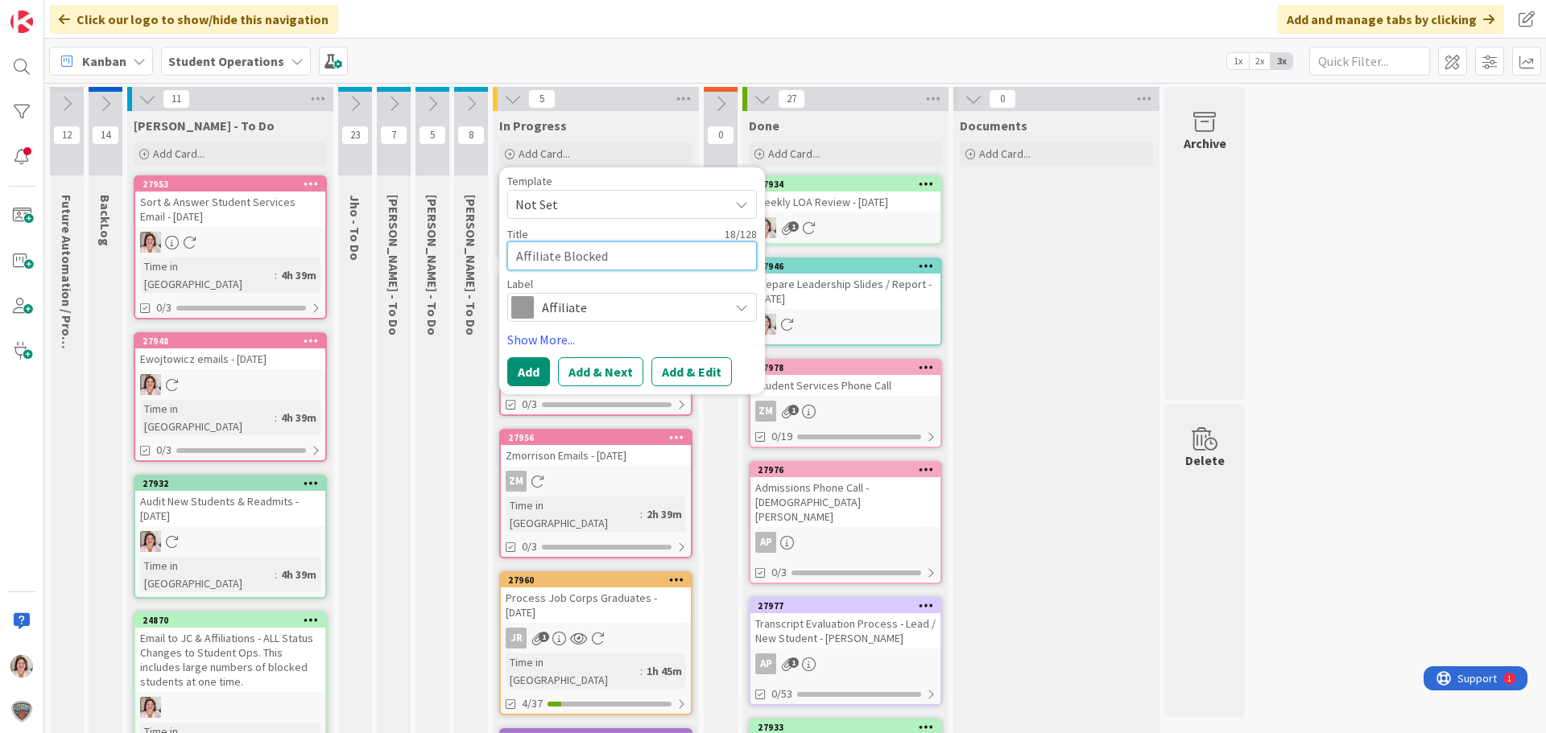
type textarea "Affiliate Blocked S"
type textarea "x"
type textarea "Affiliate Blocked St"
type textarea "x"
type textarea "Affiliate Blocked Stu"
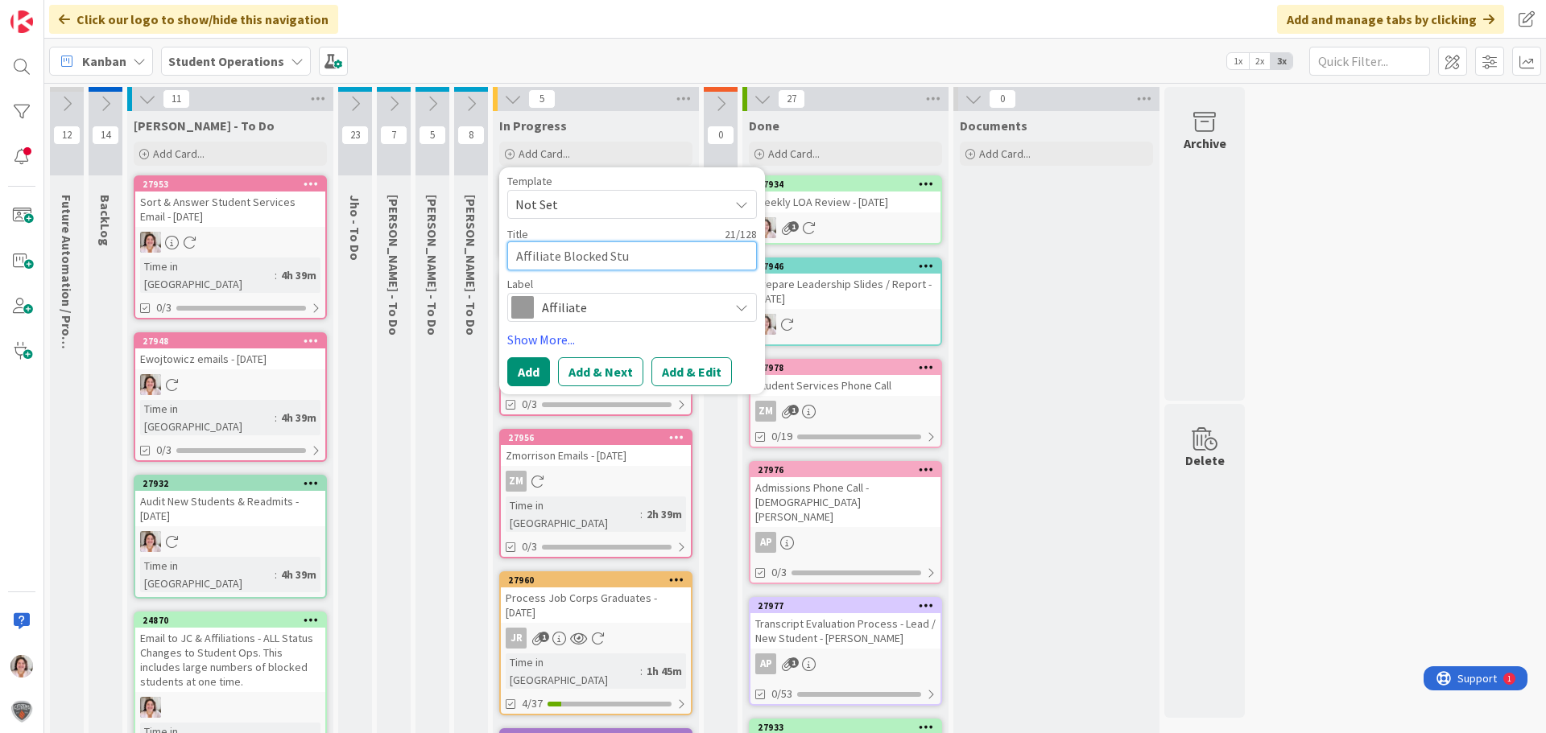
type textarea "x"
type textarea "Affiliate Blocked Stud"
type textarea "x"
type textarea "Affiliate Blocked Stude"
type textarea "x"
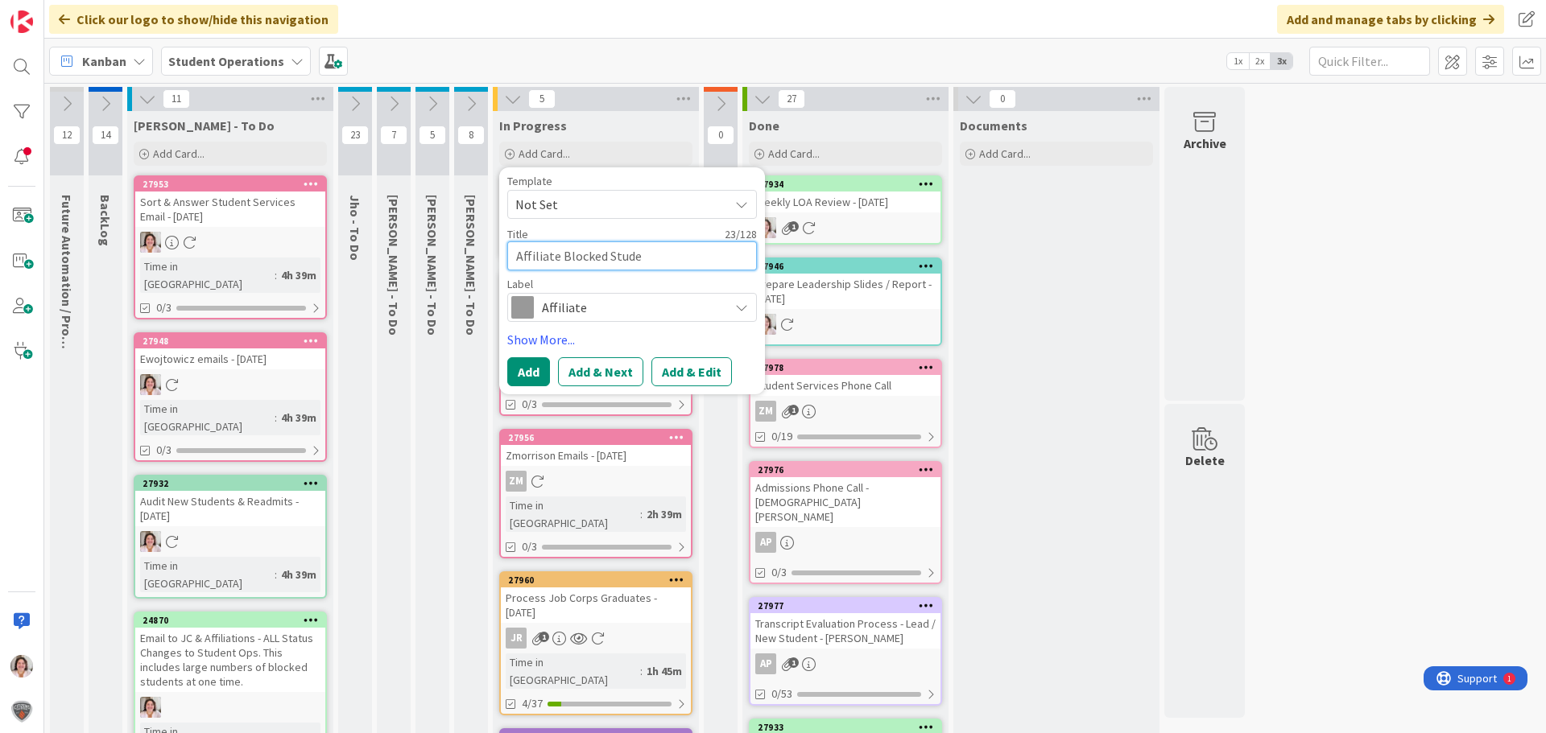
type textarea "Affiliate Blocked Studen"
type textarea "x"
type textarea "Affiliate Blocked Student"
type textarea "x"
type textarea "Affiliate Blocked Student"
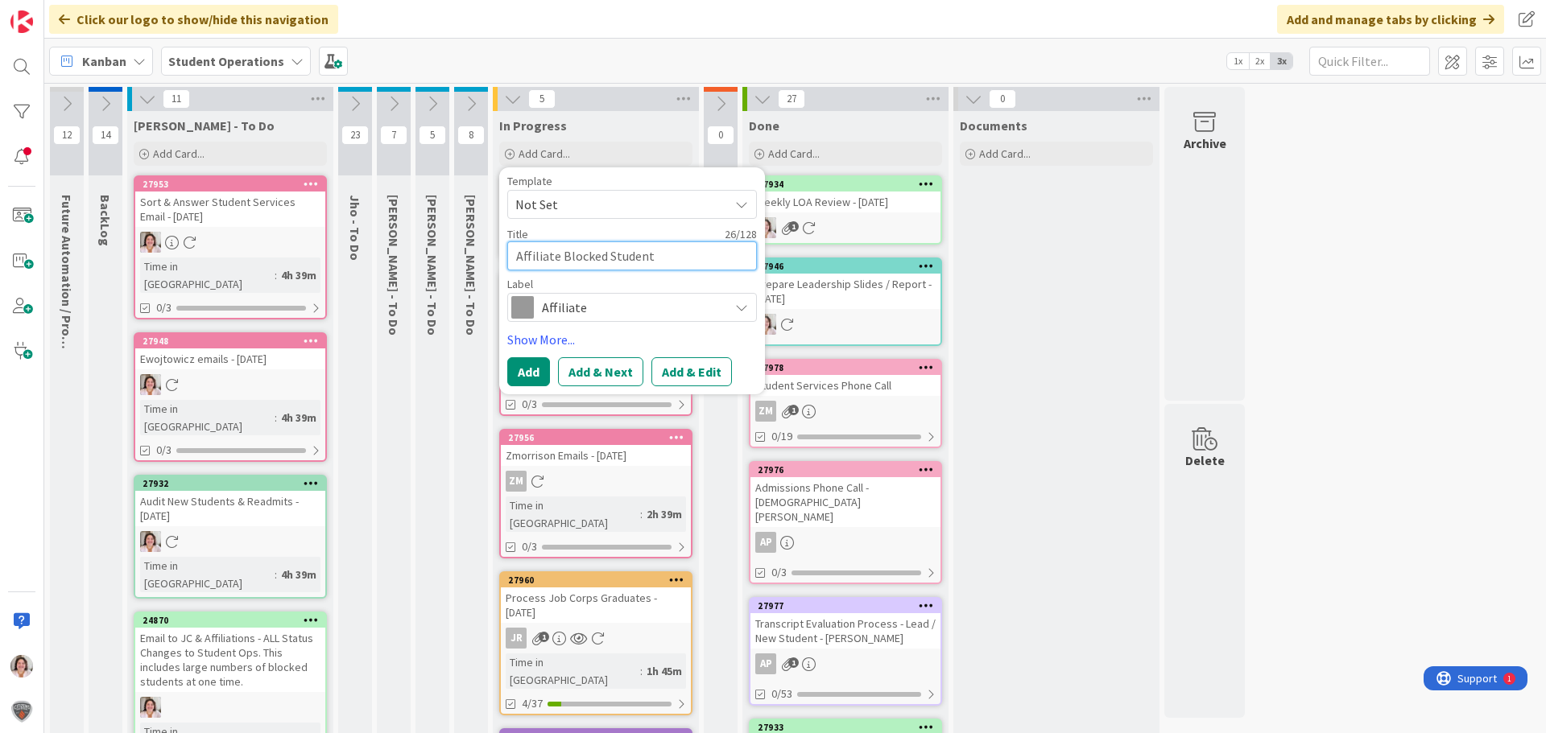
type textarea "x"
type textarea "Affiliate Blocked Student R"
type textarea "x"
type textarea "Affiliate Blocked Student Re"
type textarea "x"
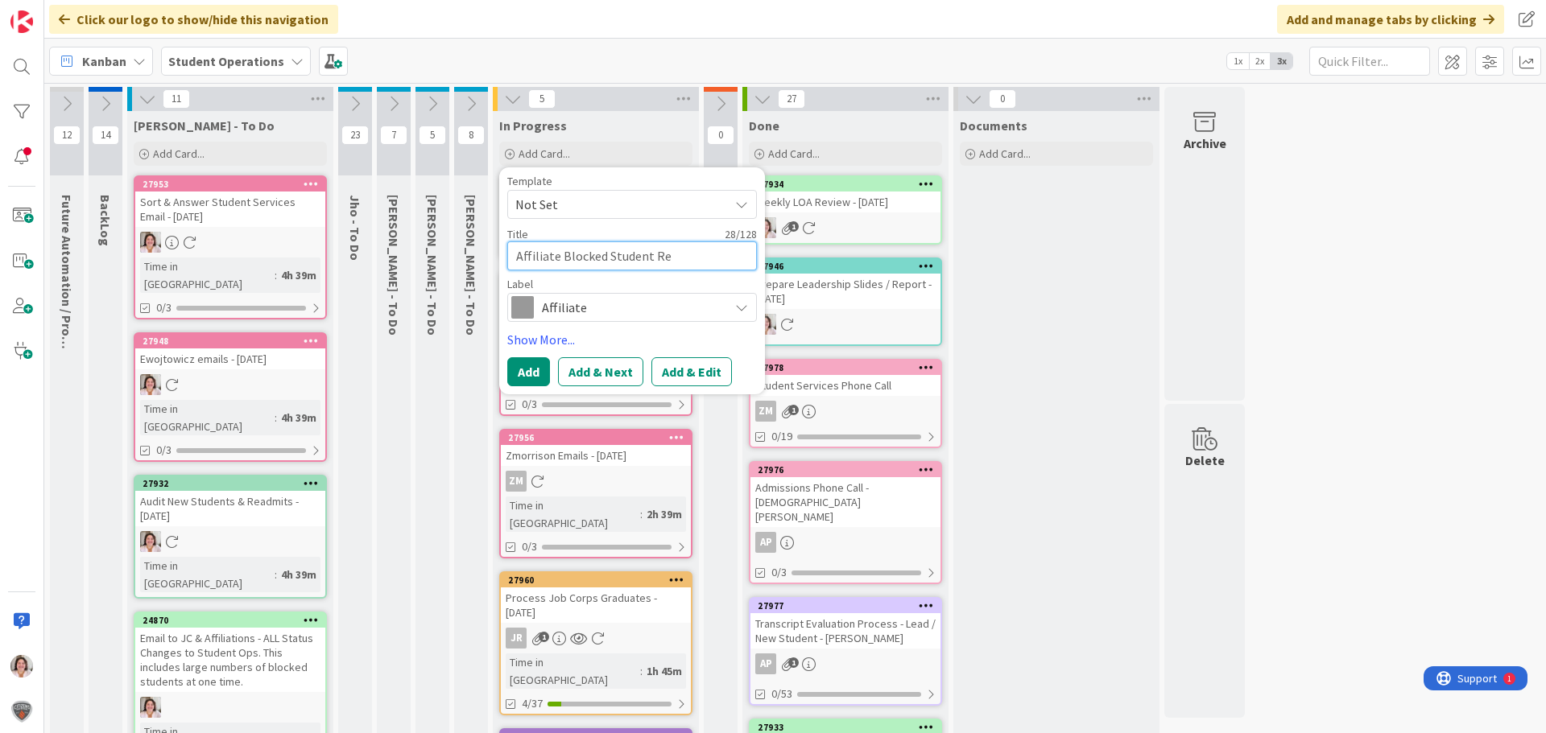
type textarea "Affiliate Blocked Student Rev"
type textarea "x"
type textarea "Affiliate Blocked Student Revi"
type textarea "x"
type textarea "Affiliate Blocked Student Revie"
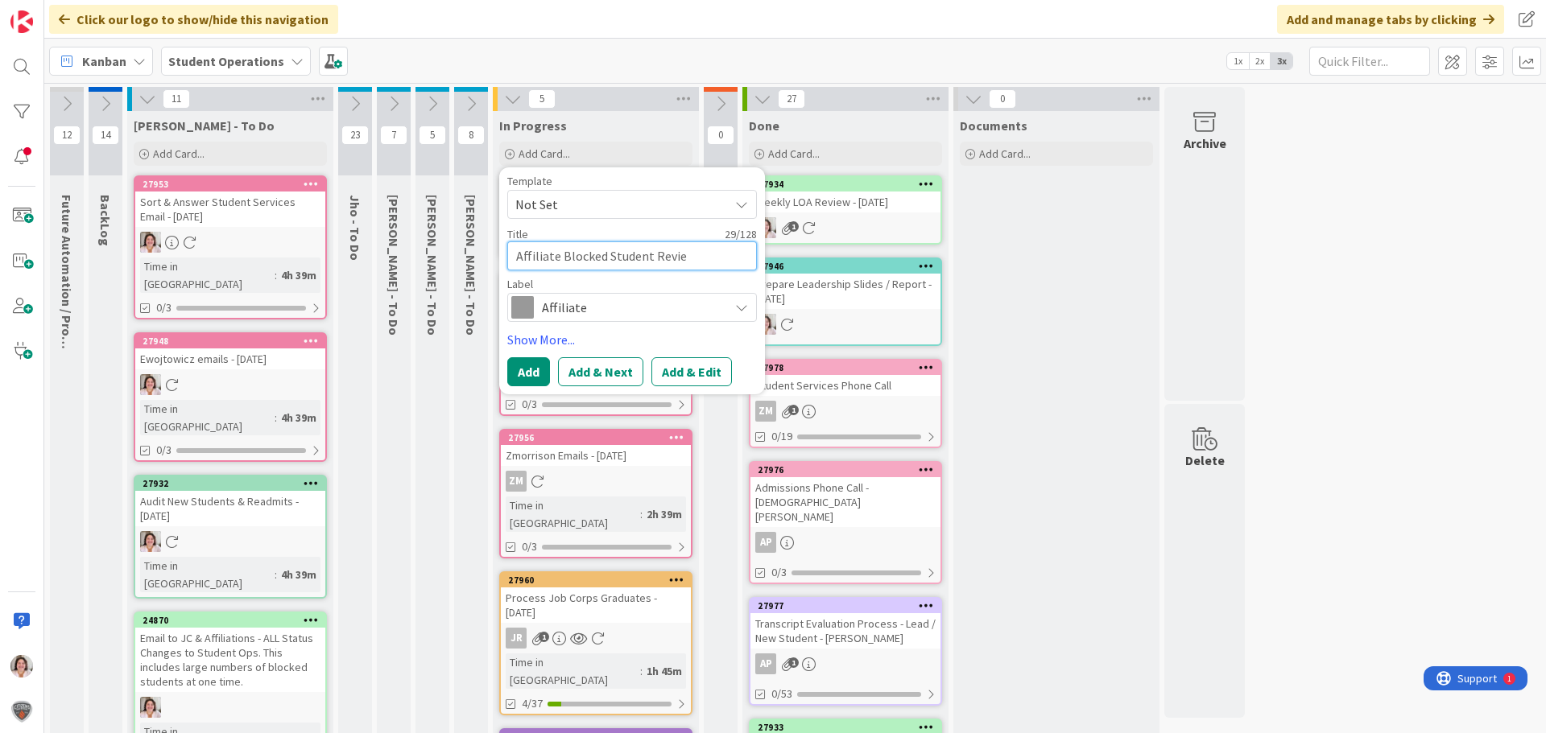
type textarea "x"
type textarea "Affiliate Blocked Student Review"
click at [518, 365] on button "Add" at bounding box center [528, 371] width 43 height 29
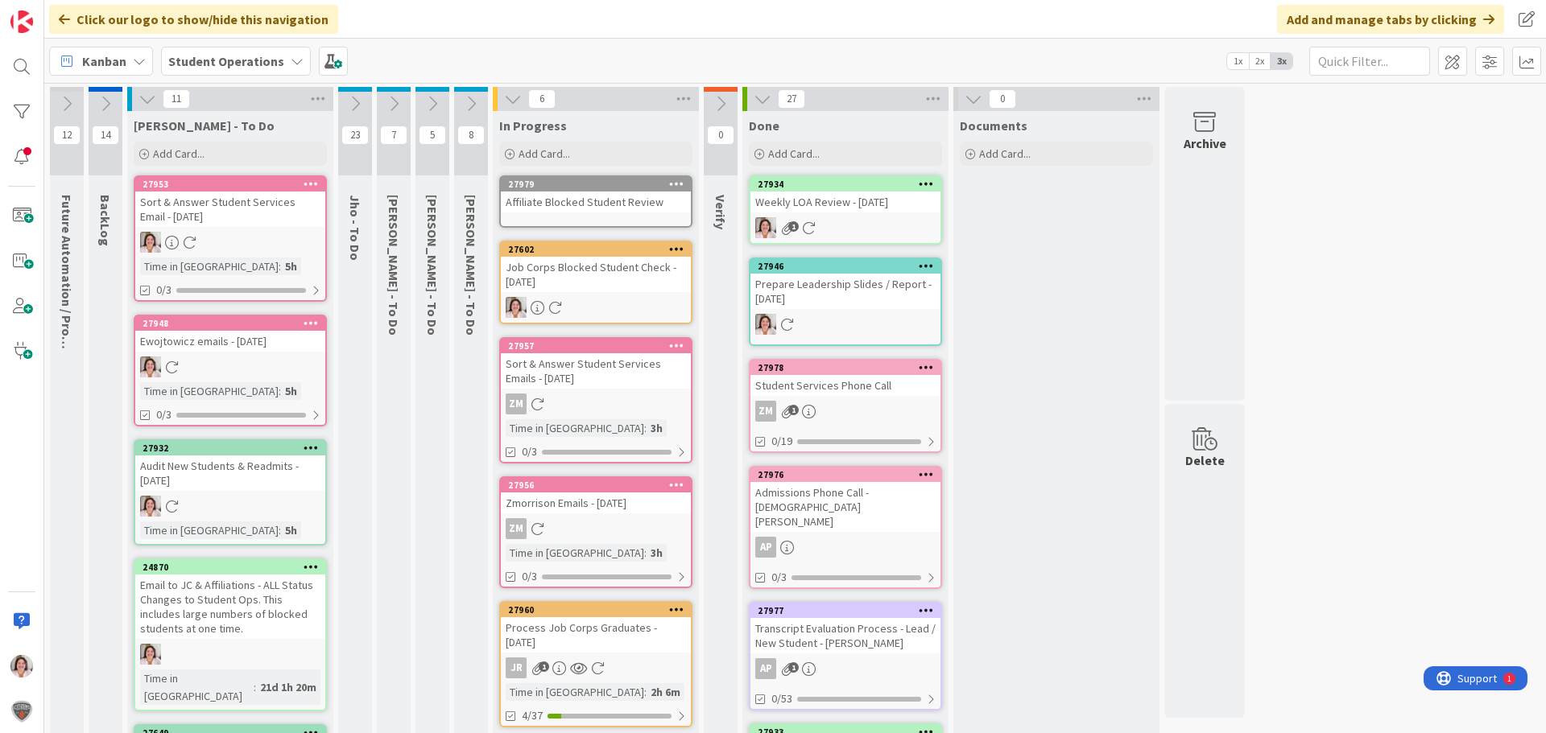
click at [677, 183] on icon at bounding box center [676, 183] width 15 height 11
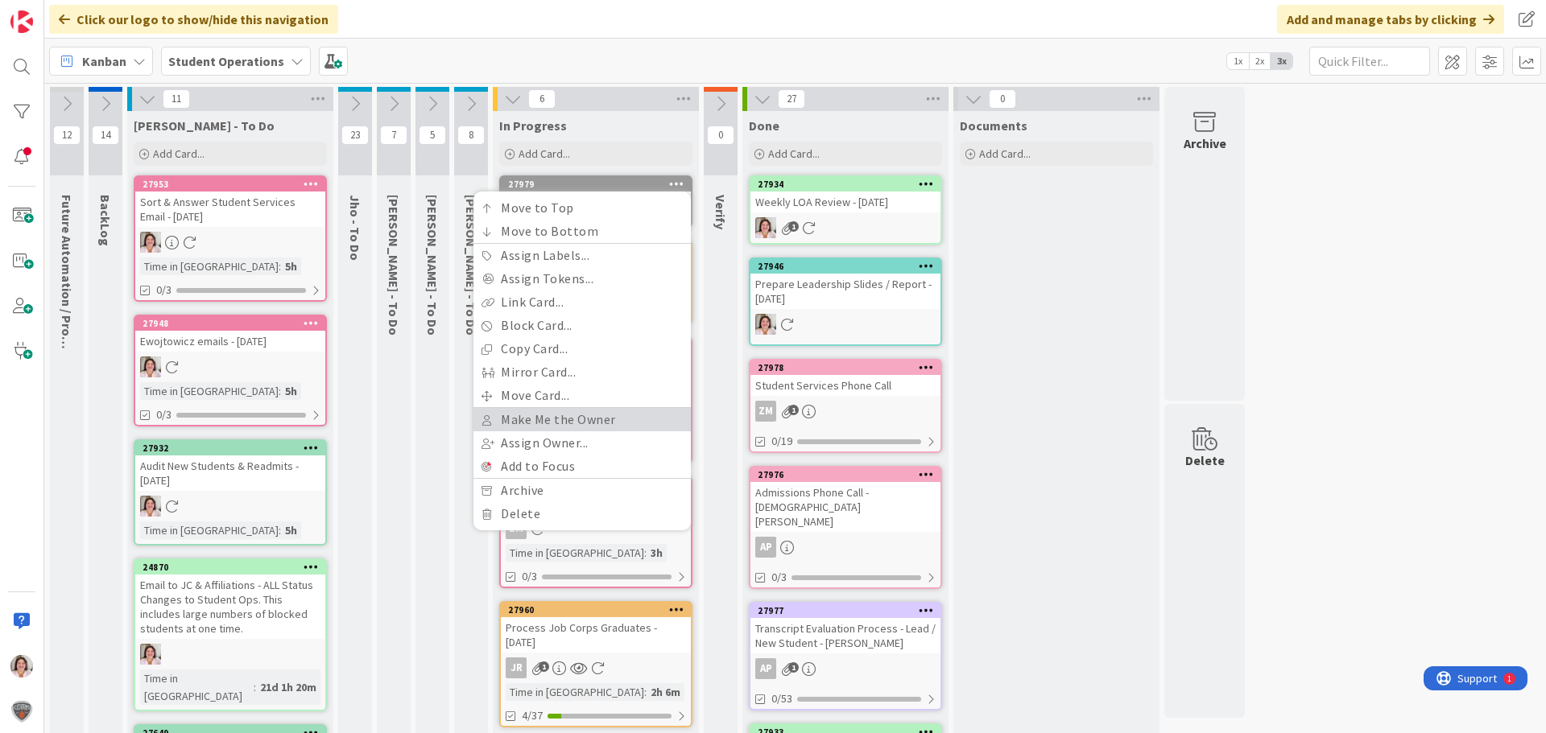
click at [542, 423] on link "Make Me the Owner" at bounding box center [581, 419] width 217 height 23
